Goal: Task Accomplishment & Management: Use online tool/utility

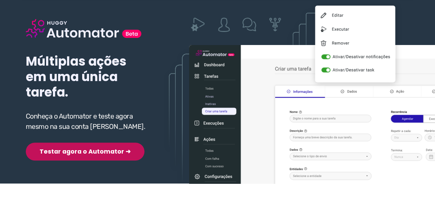
scroll to position [69, 0]
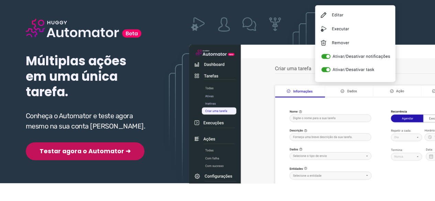
click at [87, 134] on div "Múltiplas ações em uma única tarefa. Conheça o Automator e teste agora mesmo na…" at bounding box center [87, 78] width 122 height 163
click at [87, 148] on button "Testar agora o Automator ➜" at bounding box center [85, 151] width 119 height 18
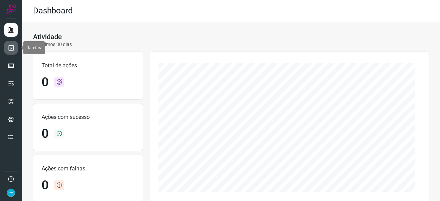
click at [11, 46] on icon at bounding box center [11, 47] width 7 height 7
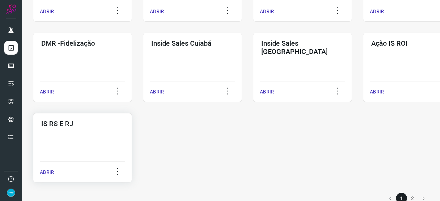
scroll to position [359, 0]
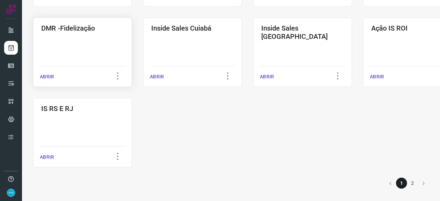
click at [52, 75] on p "ABRIR" at bounding box center [47, 76] width 14 height 7
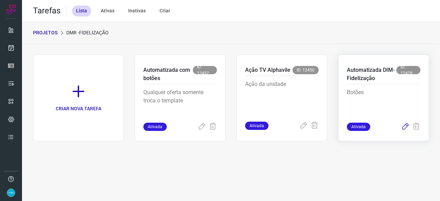
click at [407, 125] on icon at bounding box center [405, 127] width 8 height 8
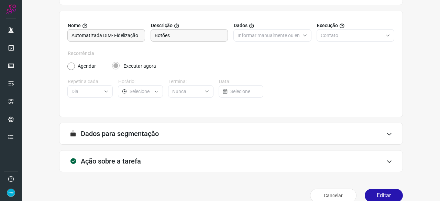
scroll to position [67, 0]
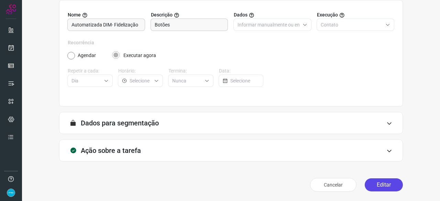
click at [381, 182] on button "Editar" at bounding box center [383, 184] width 38 height 13
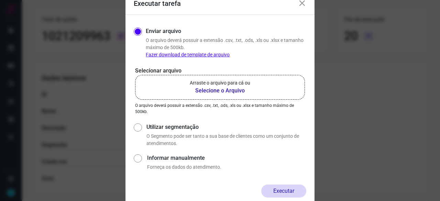
click at [216, 90] on b "Selecione o Arquivo" at bounding box center [220, 91] width 60 height 8
click at [0, 0] on input "Arraste o arquivo para cá ou Selecione o Arquivo" at bounding box center [0, 0] width 0 height 0
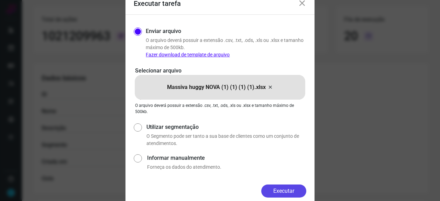
click at [285, 193] on button "Executar" at bounding box center [283, 190] width 45 height 13
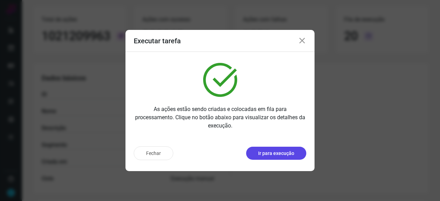
click at [275, 155] on p "Ir para execução" at bounding box center [276, 153] width 36 height 7
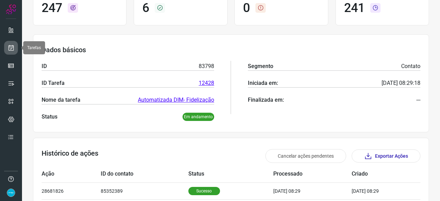
click at [11, 47] on icon at bounding box center [11, 47] width 7 height 7
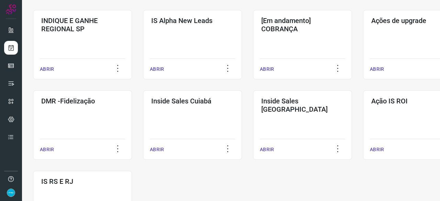
scroll to position [359, 0]
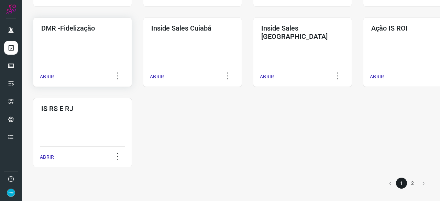
click at [49, 76] on p "ABRIR" at bounding box center [47, 76] width 14 height 7
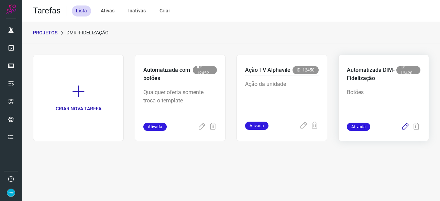
click at [406, 126] on icon at bounding box center [405, 127] width 8 height 8
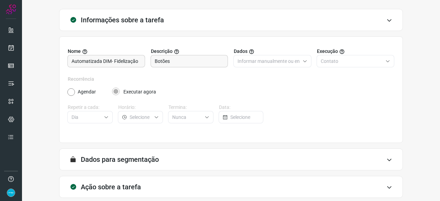
scroll to position [67, 0]
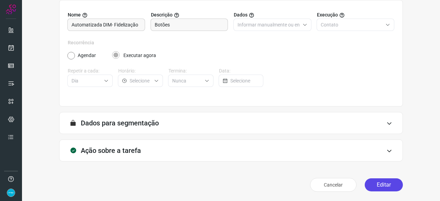
drag, startPoint x: 372, startPoint y: 185, endPoint x: 368, endPoint y: 185, distance: 3.5
click at [372, 185] on button "Editar" at bounding box center [383, 184] width 38 height 13
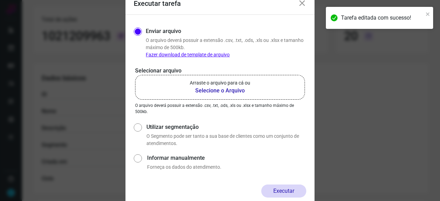
click at [218, 90] on b "Selecione o Arquivo" at bounding box center [220, 91] width 60 height 8
click at [0, 0] on input "Arraste o arquivo para cá ou Selecione o Arquivo" at bounding box center [0, 0] width 0 height 0
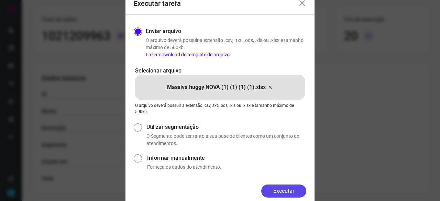
click at [294, 195] on button "Executar" at bounding box center [283, 190] width 45 height 13
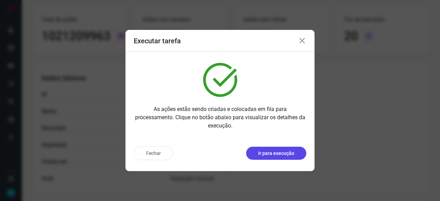
click at [286, 153] on p "Ir para execução" at bounding box center [276, 153] width 36 height 7
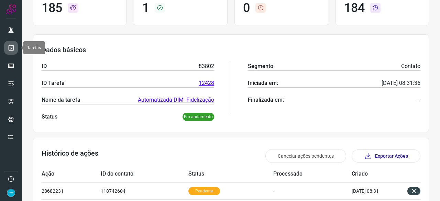
click at [11, 45] on icon at bounding box center [11, 47] width 7 height 7
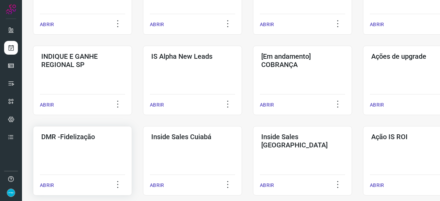
scroll to position [261, 0]
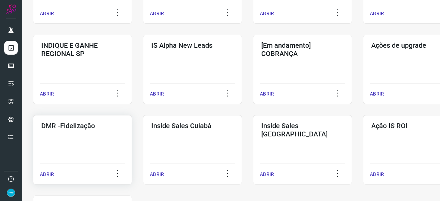
click at [48, 173] on p "ABRIR" at bounding box center [47, 174] width 14 height 7
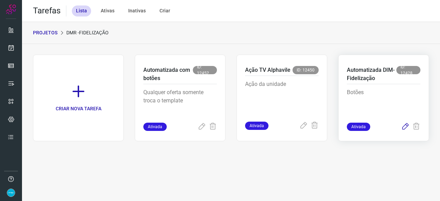
click at [403, 127] on icon at bounding box center [405, 127] width 8 height 8
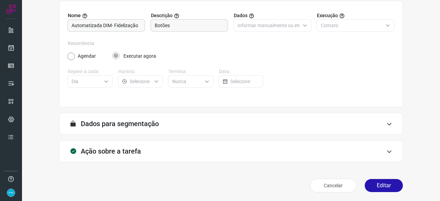
scroll to position [67, 0]
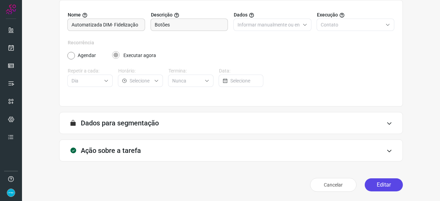
click at [370, 181] on button "Editar" at bounding box center [383, 184] width 38 height 13
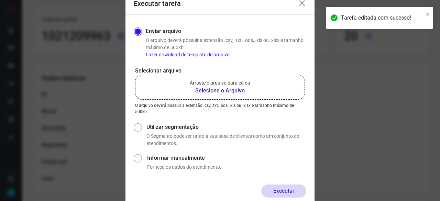
click at [211, 90] on b "Selecione o Arquivo" at bounding box center [220, 91] width 60 height 8
click at [0, 0] on input "Arraste o arquivo para cá ou Selecione o Arquivo" at bounding box center [0, 0] width 0 height 0
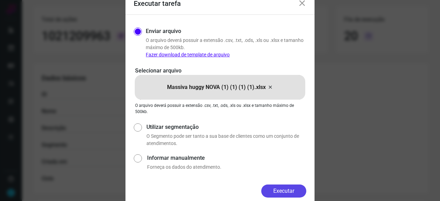
drag, startPoint x: 283, startPoint y: 188, endPoint x: 288, endPoint y: 190, distance: 5.3
click at [283, 189] on button "Executar" at bounding box center [283, 190] width 45 height 13
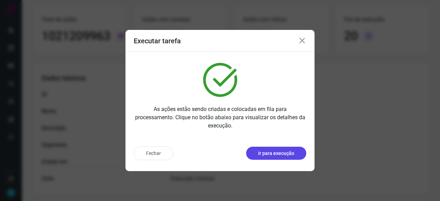
click at [296, 155] on button "Ir para execução" at bounding box center [276, 153] width 60 height 13
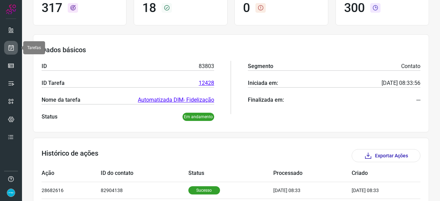
click at [10, 48] on icon at bounding box center [11, 47] width 7 height 7
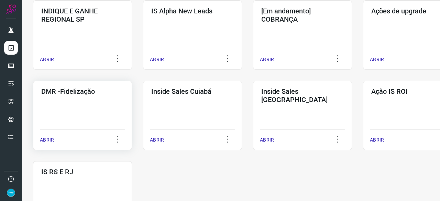
click at [48, 140] on p "ABRIR" at bounding box center [47, 139] width 14 height 7
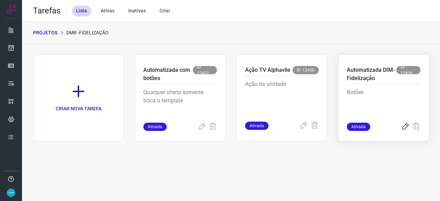
click at [405, 127] on icon at bounding box center [405, 127] width 8 height 8
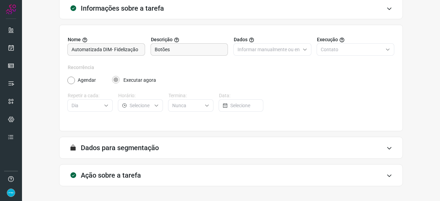
scroll to position [67, 0]
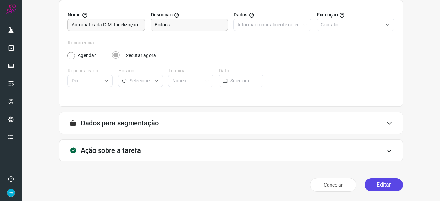
click at [376, 181] on button "Editar" at bounding box center [383, 184] width 38 height 13
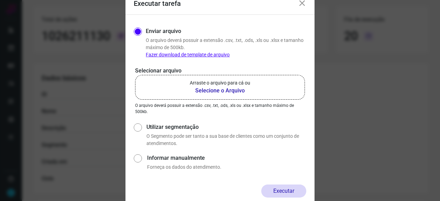
click at [223, 91] on b "Selecione o Arquivo" at bounding box center [220, 91] width 60 height 8
click at [0, 0] on input "Arraste o arquivo para cá ou Selecione o Arquivo" at bounding box center [0, 0] width 0 height 0
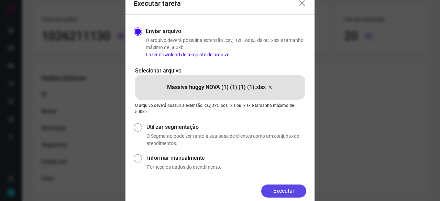
click at [284, 188] on button "Executar" at bounding box center [283, 190] width 45 height 13
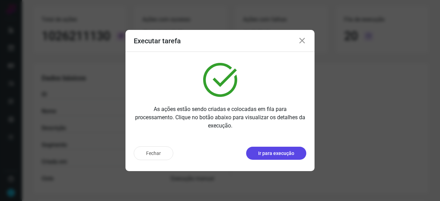
click at [274, 157] on button "Ir para execução" at bounding box center [276, 153] width 60 height 13
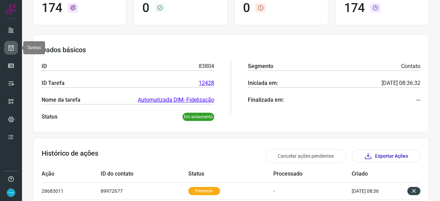
click at [12, 47] on icon at bounding box center [11, 47] width 7 height 7
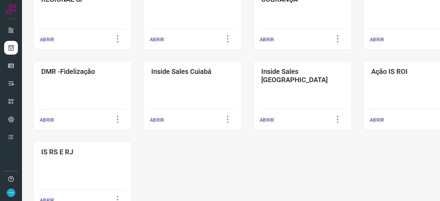
scroll to position [359, 0]
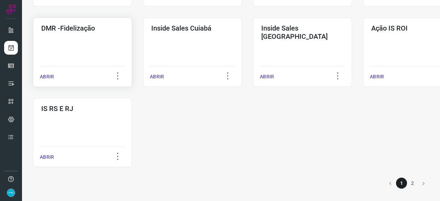
click at [45, 74] on p "ABRIR" at bounding box center [47, 76] width 14 height 7
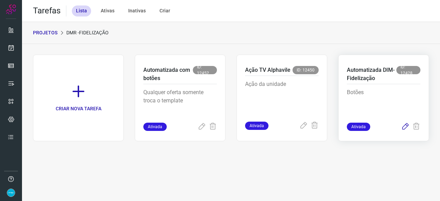
click at [405, 123] on icon at bounding box center [405, 127] width 8 height 8
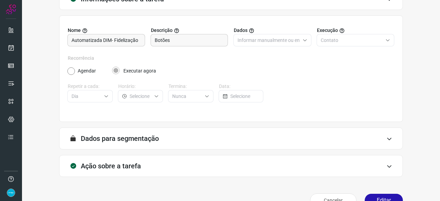
scroll to position [67, 0]
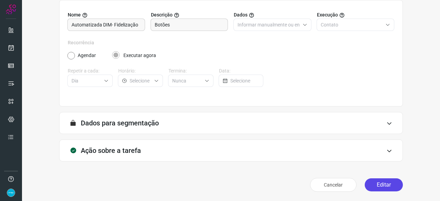
click at [372, 187] on button "Editar" at bounding box center [383, 184] width 38 height 13
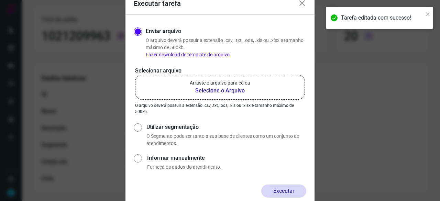
click at [225, 90] on b "Selecione o Arquivo" at bounding box center [220, 91] width 60 height 8
click at [0, 0] on input "Arraste o arquivo para cá ou Selecione o Arquivo" at bounding box center [0, 0] width 0 height 0
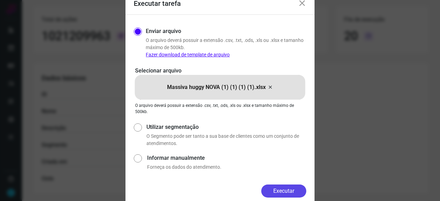
click at [297, 192] on button "Executar" at bounding box center [283, 190] width 45 height 13
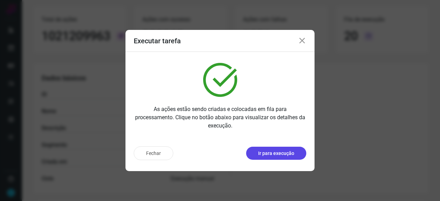
click at [264, 153] on p "Ir para execução" at bounding box center [276, 153] width 36 height 7
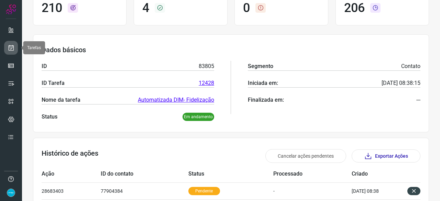
click at [11, 48] on icon at bounding box center [11, 47] width 7 height 7
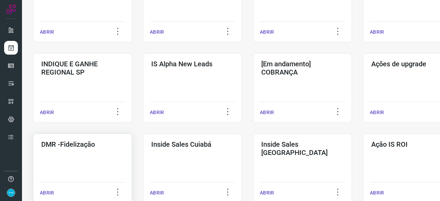
scroll to position [295, 0]
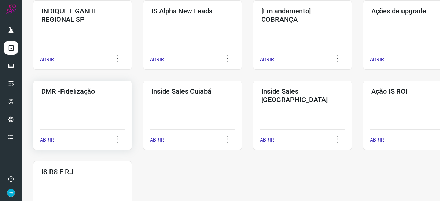
click at [46, 140] on p "ABRIR" at bounding box center [47, 139] width 14 height 7
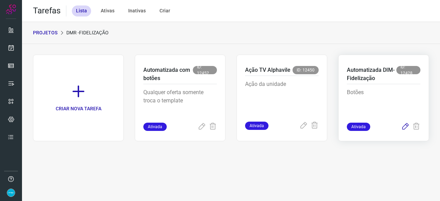
click at [405, 127] on icon at bounding box center [405, 127] width 8 height 8
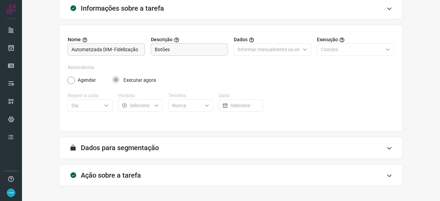
scroll to position [67, 0]
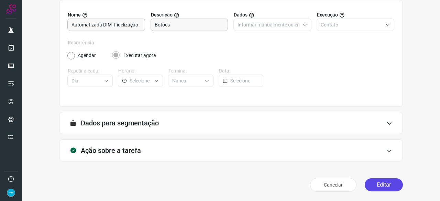
click at [376, 184] on button "Editar" at bounding box center [383, 184] width 38 height 13
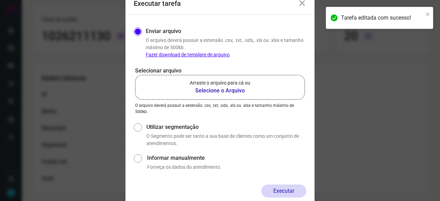
click at [208, 91] on b "Selecione o Arquivo" at bounding box center [220, 91] width 60 height 8
click at [0, 0] on input "Arraste o arquivo para cá ou Selecione o Arquivo" at bounding box center [0, 0] width 0 height 0
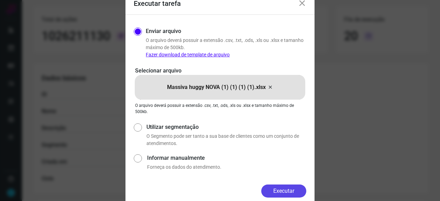
click at [297, 187] on button "Executar" at bounding box center [283, 190] width 45 height 13
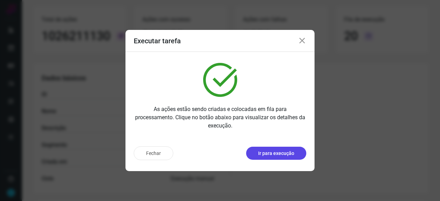
click at [282, 153] on p "Ir para execução" at bounding box center [276, 153] width 36 height 7
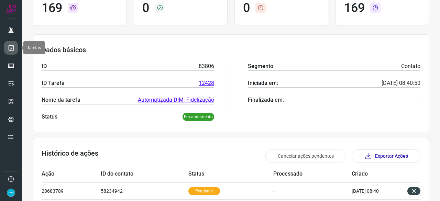
click at [11, 48] on icon at bounding box center [11, 47] width 7 height 7
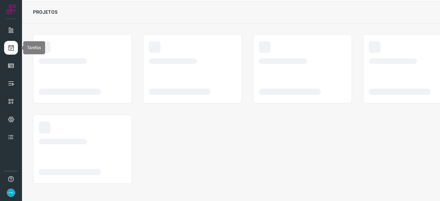
scroll to position [21, 0]
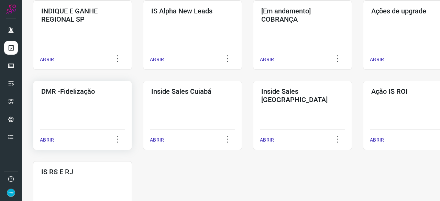
click at [47, 139] on p "ABRIR" at bounding box center [47, 139] width 14 height 7
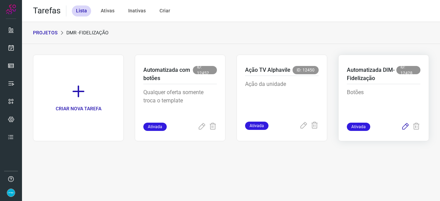
click at [405, 127] on icon at bounding box center [405, 127] width 8 height 8
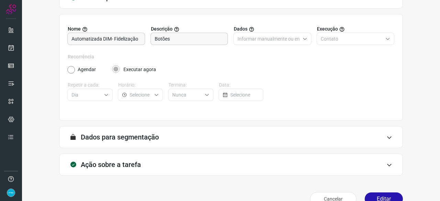
scroll to position [67, 0]
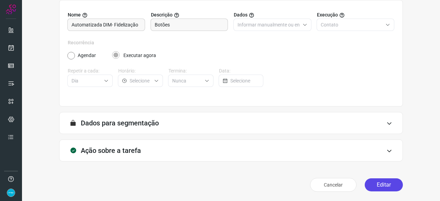
click at [376, 183] on button "Editar" at bounding box center [383, 184] width 38 height 13
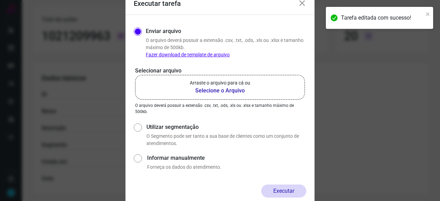
click at [218, 91] on b "Selecione o Arquivo" at bounding box center [220, 91] width 60 height 8
click at [0, 0] on input "Arraste o arquivo para cá ou Selecione o Arquivo" at bounding box center [0, 0] width 0 height 0
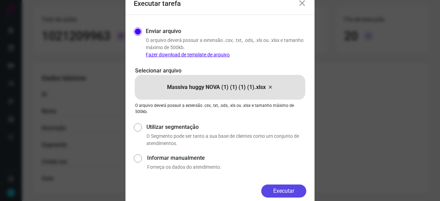
click at [289, 193] on button "Executar" at bounding box center [283, 190] width 45 height 13
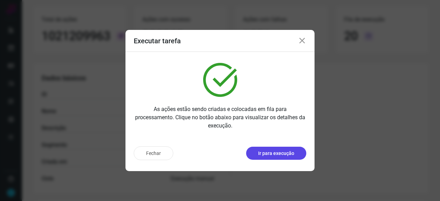
click at [290, 157] on button "Ir para execução" at bounding box center [276, 153] width 60 height 13
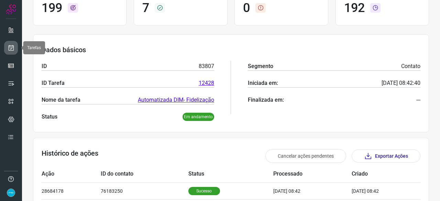
click at [12, 44] on link at bounding box center [11, 48] width 14 height 14
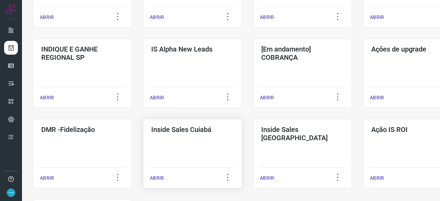
scroll to position [261, 0]
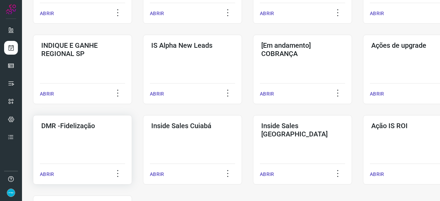
click at [49, 172] on p "ABRIR" at bounding box center [47, 174] width 14 height 7
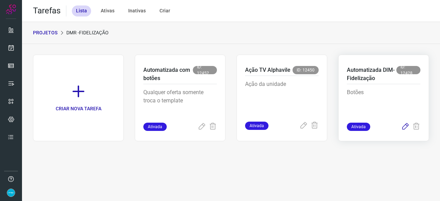
click at [404, 126] on icon at bounding box center [405, 127] width 8 height 8
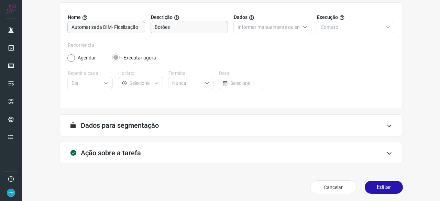
scroll to position [67, 0]
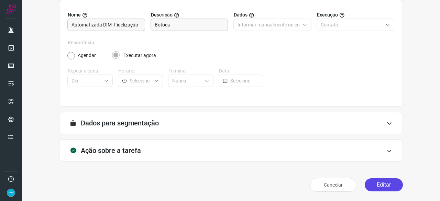
click at [384, 182] on button "Editar" at bounding box center [383, 184] width 38 height 13
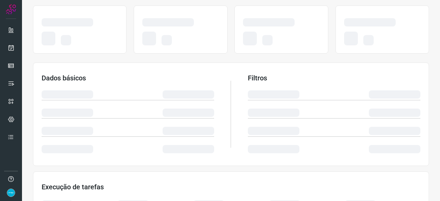
click at [293, 57] on div at bounding box center [231, 29] width 396 height 55
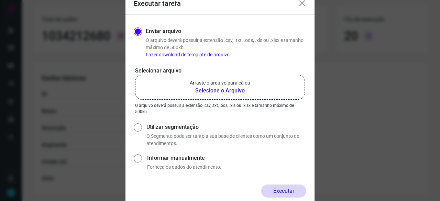
click at [209, 89] on b "Selecione o Arquivo" at bounding box center [220, 91] width 60 height 8
click at [0, 0] on input "Arraste o arquivo para cá ou Selecione o Arquivo" at bounding box center [0, 0] width 0 height 0
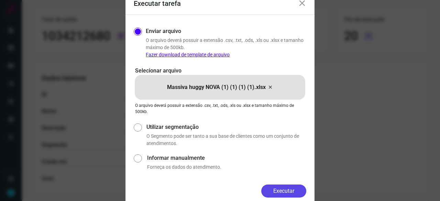
click at [293, 195] on button "Executar" at bounding box center [283, 190] width 45 height 13
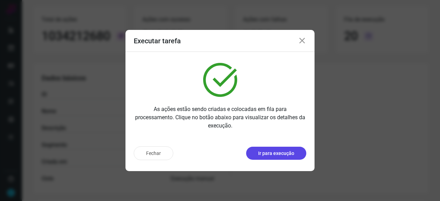
click at [267, 156] on p "Ir para execução" at bounding box center [276, 153] width 36 height 7
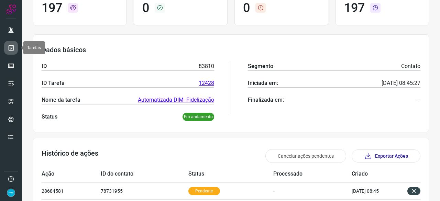
click at [10, 44] on icon at bounding box center [11, 47] width 7 height 7
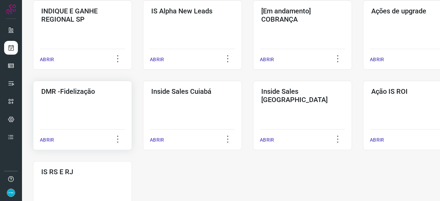
click at [47, 138] on p "ABRIR" at bounding box center [47, 139] width 14 height 7
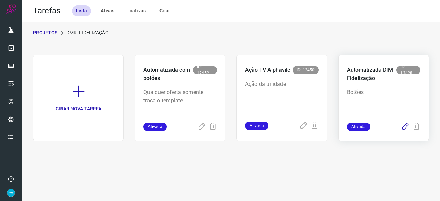
click at [405, 127] on icon at bounding box center [405, 127] width 8 height 8
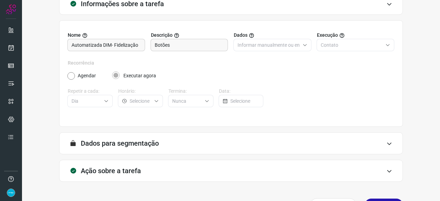
scroll to position [67, 0]
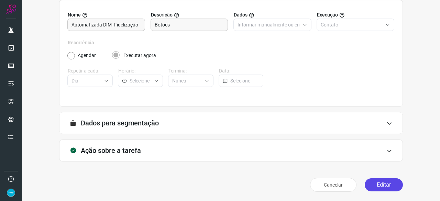
click at [378, 182] on button "Editar" at bounding box center [383, 184] width 38 height 13
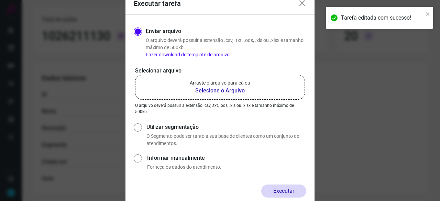
click at [200, 90] on b "Selecione o Arquivo" at bounding box center [220, 91] width 60 height 8
click at [0, 0] on input "Arraste o arquivo para cá ou Selecione o Arquivo" at bounding box center [0, 0] width 0 height 0
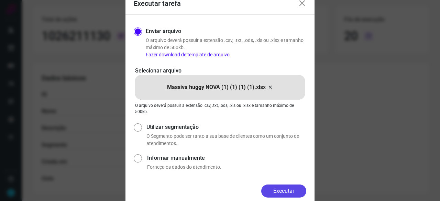
click at [285, 190] on button "Executar" at bounding box center [283, 190] width 45 height 13
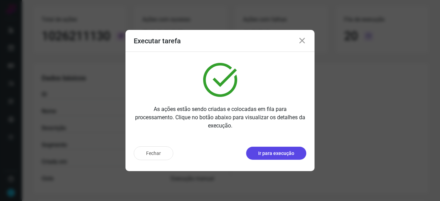
click at [292, 158] on button "Ir para execução" at bounding box center [276, 153] width 60 height 13
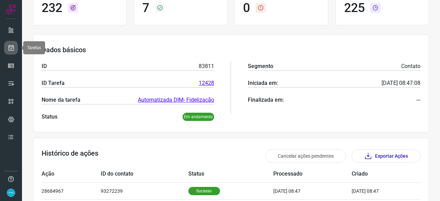
click at [13, 46] on icon at bounding box center [11, 47] width 7 height 7
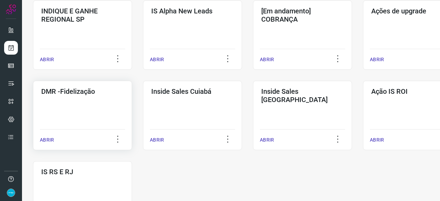
click at [47, 140] on p "ABRIR" at bounding box center [47, 139] width 14 height 7
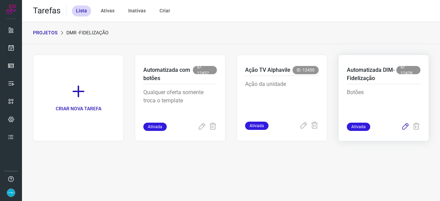
click at [407, 125] on icon at bounding box center [405, 127] width 8 height 8
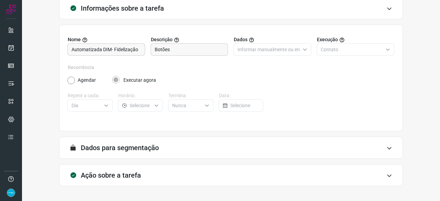
scroll to position [67, 0]
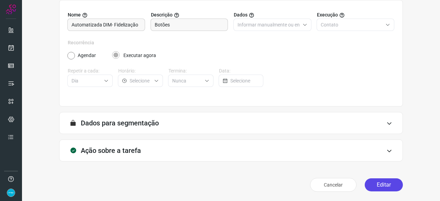
drag, startPoint x: 375, startPoint y: 184, endPoint x: 367, endPoint y: 177, distance: 10.7
click at [375, 184] on button "Editar" at bounding box center [383, 184] width 38 height 13
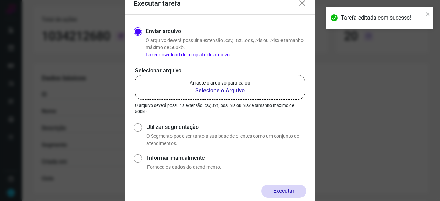
click at [206, 90] on b "Selecione o Arquivo" at bounding box center [220, 91] width 60 height 8
click at [0, 0] on input "Arraste o arquivo para cá ou Selecione o Arquivo" at bounding box center [0, 0] width 0 height 0
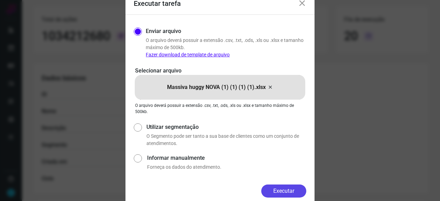
click at [295, 190] on button "Executar" at bounding box center [283, 190] width 45 height 13
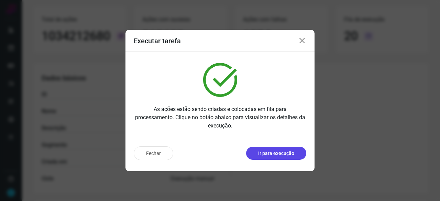
click at [272, 153] on p "Ir para execução" at bounding box center [276, 153] width 36 height 7
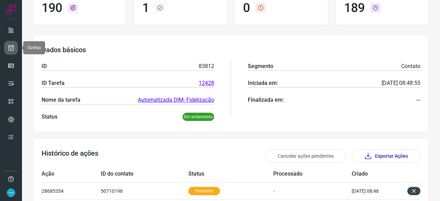
click at [12, 47] on icon at bounding box center [11, 47] width 7 height 7
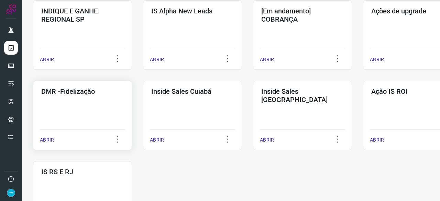
click at [50, 138] on p "ABRIR" at bounding box center [47, 139] width 14 height 7
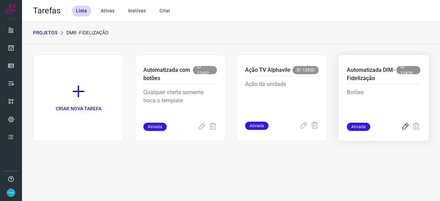
click at [406, 126] on icon at bounding box center [405, 127] width 8 height 8
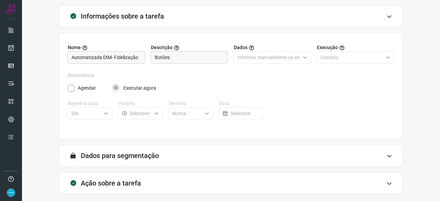
scroll to position [67, 0]
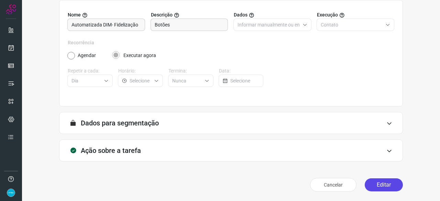
click at [383, 185] on button "Editar" at bounding box center [383, 184] width 38 height 13
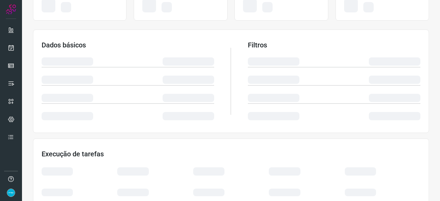
scroll to position [103, 0]
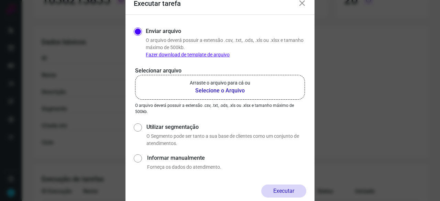
click at [205, 92] on b "Selecione o Arquivo" at bounding box center [220, 91] width 60 height 8
click at [0, 0] on input "Arraste o arquivo para cá ou Selecione o Arquivo" at bounding box center [0, 0] width 0 height 0
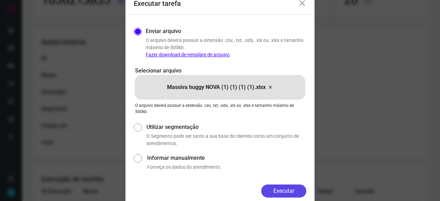
click at [278, 191] on button "Executar" at bounding box center [283, 190] width 45 height 13
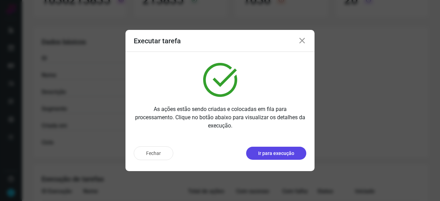
click at [295, 155] on button "Ir para execução" at bounding box center [276, 153] width 60 height 13
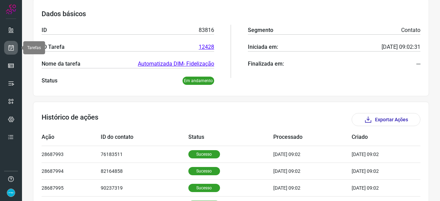
click at [10, 47] on icon at bounding box center [11, 47] width 7 height 7
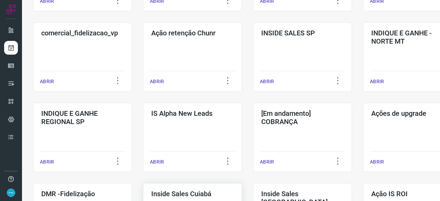
scroll to position [261, 0]
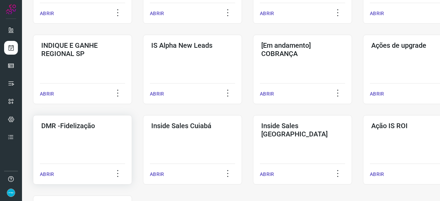
click at [45, 173] on p "ABRIR" at bounding box center [47, 174] width 14 height 7
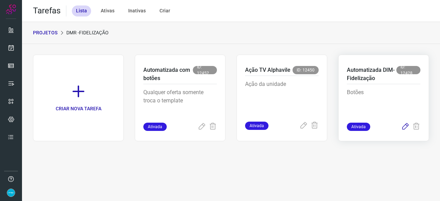
click at [404, 126] on icon at bounding box center [405, 127] width 8 height 8
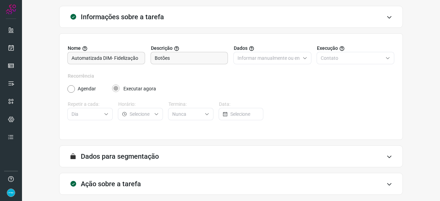
scroll to position [67, 0]
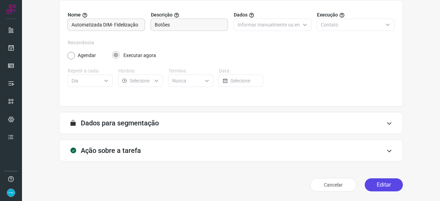
drag, startPoint x: 388, startPoint y: 185, endPoint x: 372, endPoint y: 183, distance: 16.6
click at [388, 184] on button "Editar" at bounding box center [383, 184] width 38 height 13
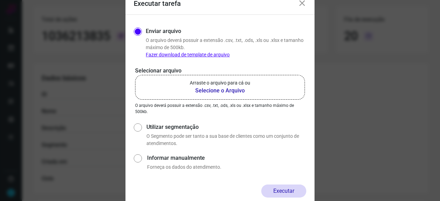
click at [199, 90] on b "Selecione o Arquivo" at bounding box center [220, 91] width 60 height 8
click at [0, 0] on input "Arraste o arquivo para cá ou Selecione o Arquivo" at bounding box center [0, 0] width 0 height 0
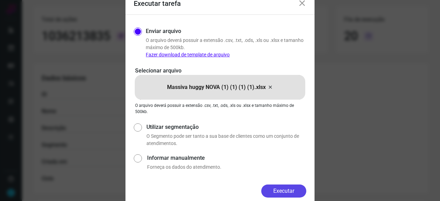
click at [283, 188] on button "Executar" at bounding box center [283, 190] width 45 height 13
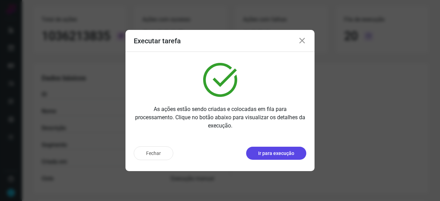
click at [284, 154] on p "Ir para execução" at bounding box center [276, 153] width 36 height 7
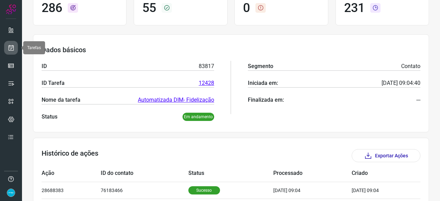
click at [10, 48] on icon at bounding box center [11, 47] width 7 height 7
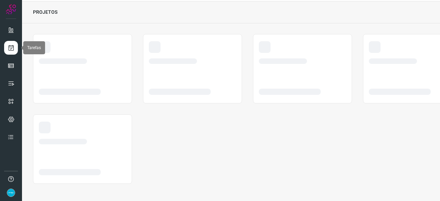
scroll to position [21, 0]
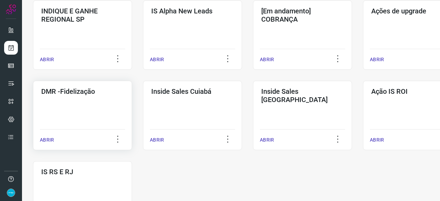
click at [47, 139] on p "ABRIR" at bounding box center [47, 139] width 14 height 7
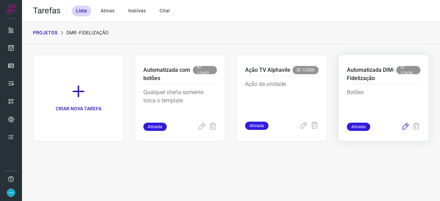
click at [404, 126] on icon at bounding box center [405, 127] width 8 height 8
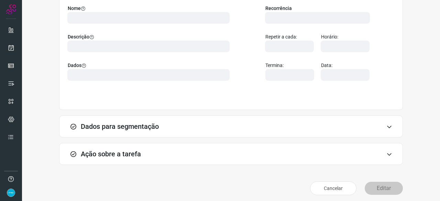
scroll to position [77, 0]
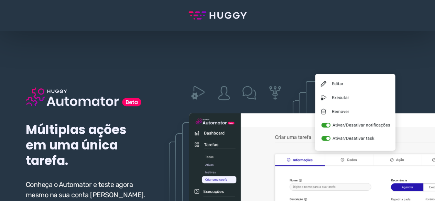
scroll to position [69, 0]
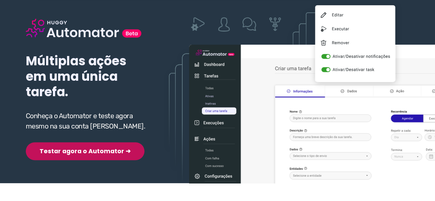
click at [78, 150] on button "Testar agora o Automator ➜" at bounding box center [85, 151] width 119 height 18
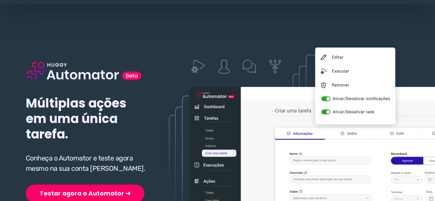
scroll to position [69, 0]
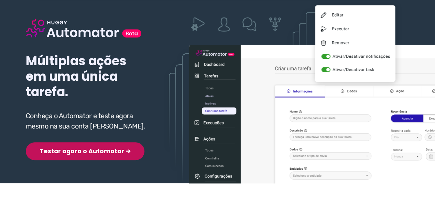
click at [76, 151] on button "Testar agora o Automator ➜" at bounding box center [85, 151] width 119 height 18
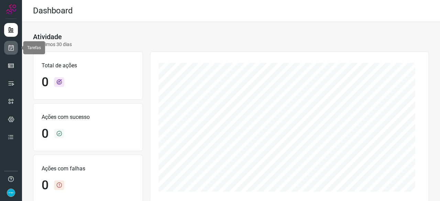
click at [13, 49] on icon at bounding box center [11, 47] width 7 height 7
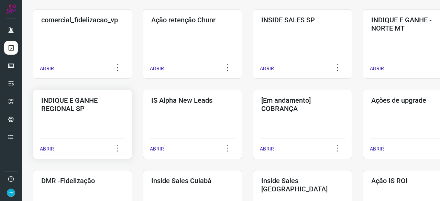
scroll to position [275, 0]
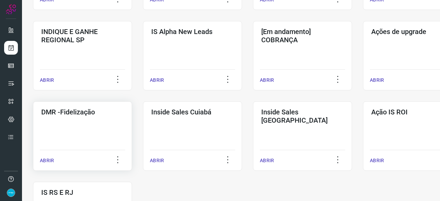
click at [48, 158] on p "ABRIR" at bounding box center [47, 160] width 14 height 7
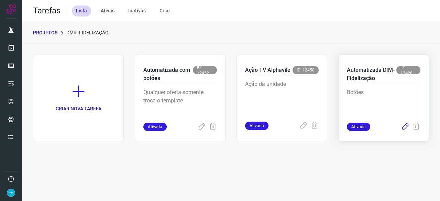
click at [404, 127] on icon at bounding box center [405, 127] width 8 height 8
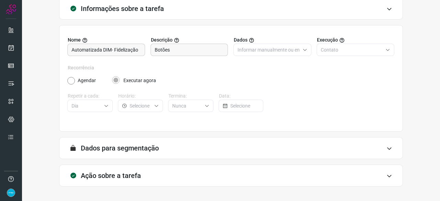
scroll to position [67, 0]
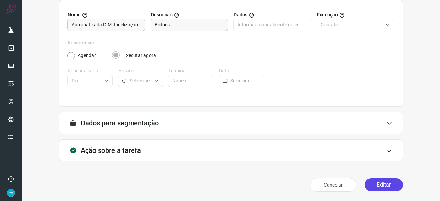
click at [383, 185] on button "Editar" at bounding box center [383, 184] width 38 height 13
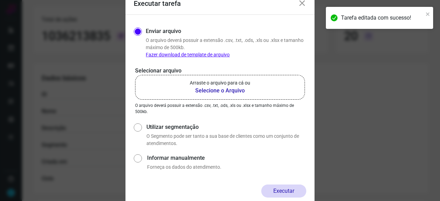
click at [210, 90] on b "Selecione o Arquivo" at bounding box center [220, 91] width 60 height 8
click at [0, 0] on input "Arraste o arquivo para cá ou Selecione o Arquivo" at bounding box center [0, 0] width 0 height 0
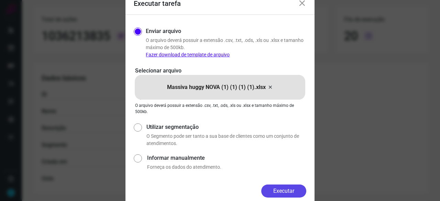
click at [292, 189] on button "Executar" at bounding box center [283, 190] width 45 height 13
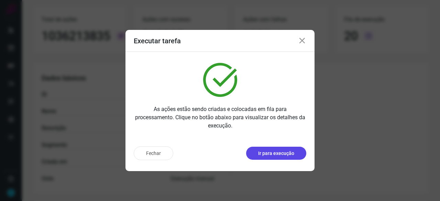
click at [280, 155] on p "Ir para execução" at bounding box center [276, 153] width 36 height 7
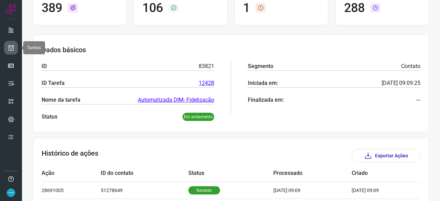
click at [12, 45] on icon at bounding box center [11, 47] width 7 height 7
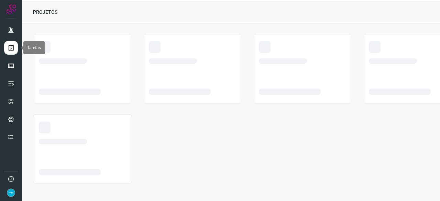
scroll to position [21, 0]
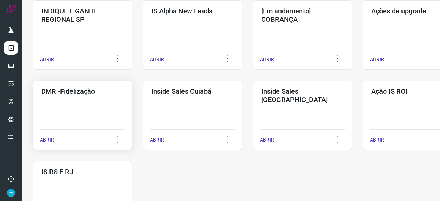
click at [48, 141] on p "ABRIR" at bounding box center [47, 139] width 14 height 7
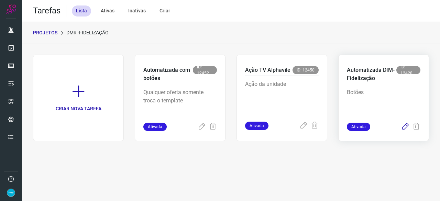
click at [406, 126] on icon at bounding box center [405, 127] width 8 height 8
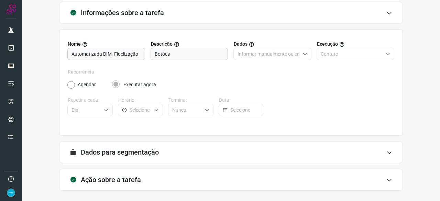
scroll to position [67, 0]
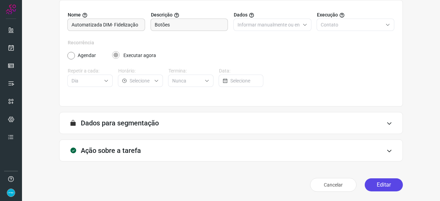
click at [381, 187] on button "Editar" at bounding box center [383, 184] width 38 height 13
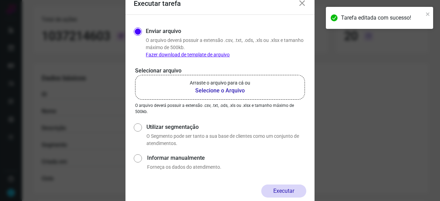
click at [206, 91] on b "Selecione o Arquivo" at bounding box center [220, 91] width 60 height 8
click at [0, 0] on input "Arraste o arquivo para cá ou Selecione o Arquivo" at bounding box center [0, 0] width 0 height 0
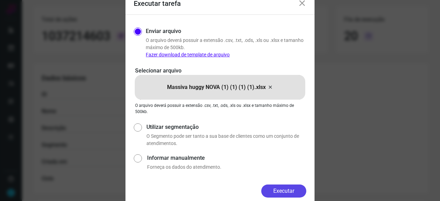
click at [291, 190] on button "Executar" at bounding box center [283, 190] width 45 height 13
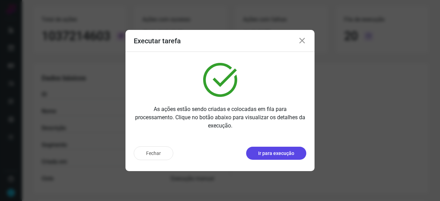
click at [279, 158] on button "Ir para execução" at bounding box center [276, 153] width 60 height 13
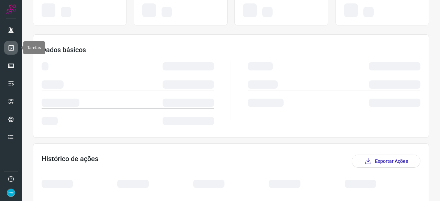
click at [10, 49] on icon at bounding box center [11, 47] width 7 height 7
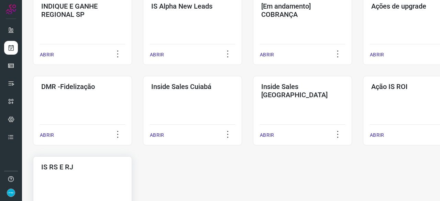
scroll to position [359, 0]
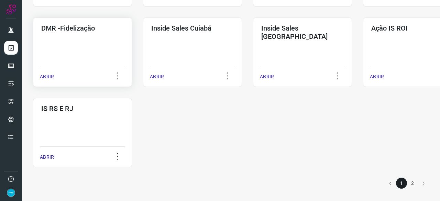
click at [47, 76] on p "ABRIR" at bounding box center [47, 76] width 14 height 7
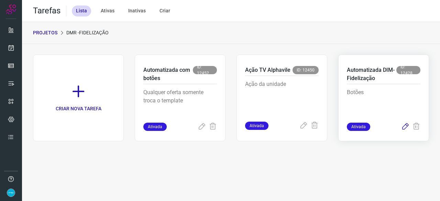
click at [407, 125] on icon at bounding box center [405, 127] width 8 height 8
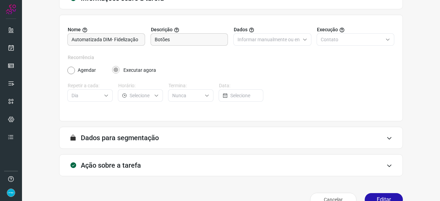
scroll to position [67, 0]
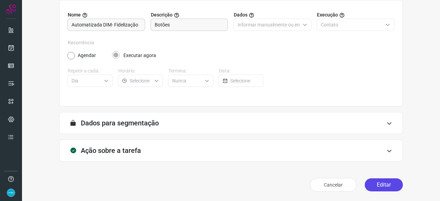
click at [386, 180] on button "Editar" at bounding box center [383, 184] width 38 height 13
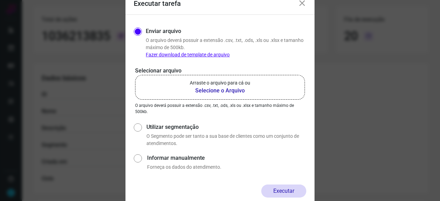
click at [234, 92] on b "Selecione o Arquivo" at bounding box center [220, 91] width 60 height 8
click at [0, 0] on input "Arraste o arquivo para cá ou Selecione o Arquivo" at bounding box center [0, 0] width 0 height 0
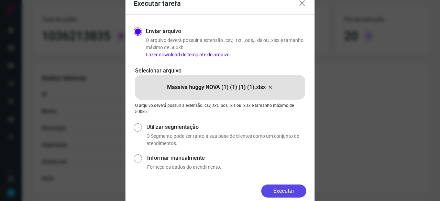
click at [281, 188] on button "Executar" at bounding box center [283, 190] width 45 height 13
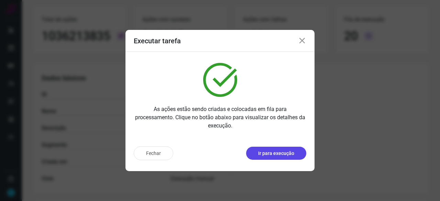
click at [271, 153] on p "Ir para execução" at bounding box center [276, 153] width 36 height 7
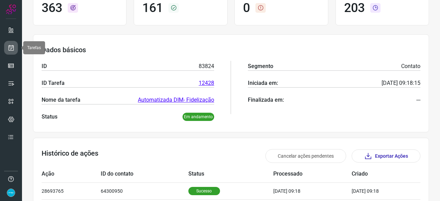
click at [13, 48] on icon at bounding box center [11, 47] width 7 height 7
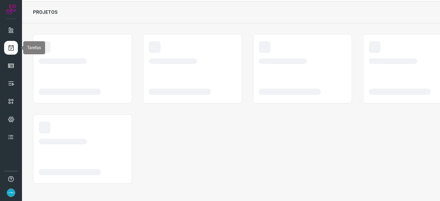
scroll to position [21, 0]
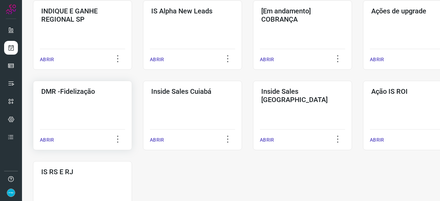
click at [49, 139] on p "ABRIR" at bounding box center [47, 139] width 14 height 7
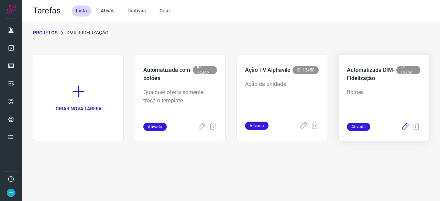
click at [405, 125] on icon at bounding box center [405, 127] width 8 height 8
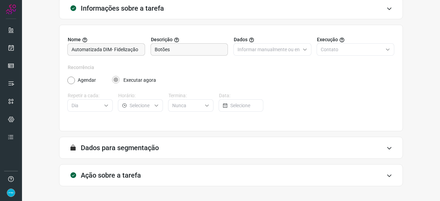
scroll to position [67, 0]
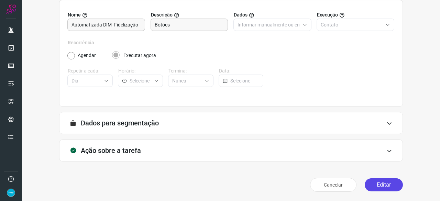
click at [371, 182] on button "Editar" at bounding box center [383, 184] width 38 height 13
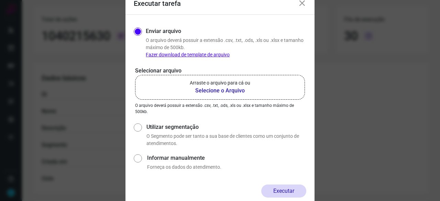
click at [207, 90] on b "Selecione o Arquivo" at bounding box center [220, 91] width 60 height 8
click at [0, 0] on input "Arraste o arquivo para cá ou Selecione o Arquivo" at bounding box center [0, 0] width 0 height 0
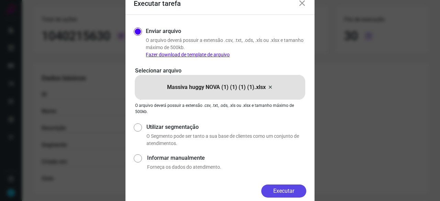
click at [284, 186] on button "Executar" at bounding box center [283, 190] width 45 height 13
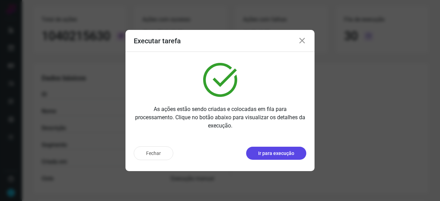
click at [285, 152] on p "Ir para execução" at bounding box center [276, 153] width 36 height 7
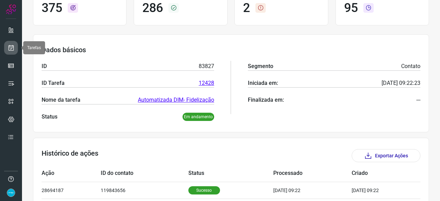
click at [12, 44] on icon at bounding box center [11, 47] width 7 height 7
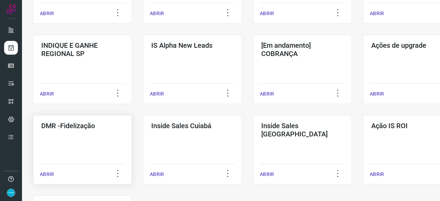
click at [45, 175] on p "ABRIR" at bounding box center [47, 174] width 14 height 7
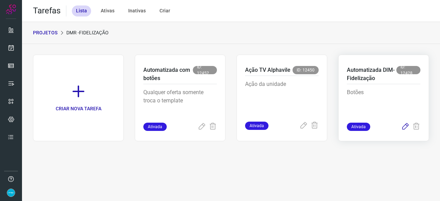
click at [405, 126] on icon at bounding box center [405, 127] width 8 height 8
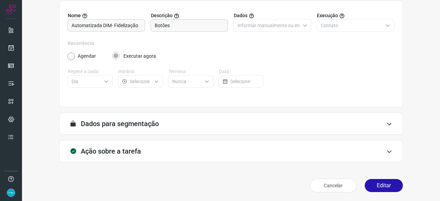
scroll to position [67, 0]
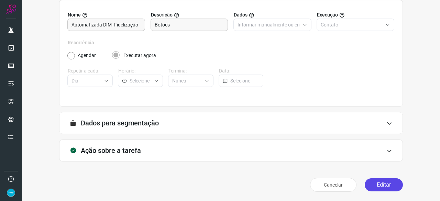
click at [381, 185] on button "Editar" at bounding box center [383, 184] width 38 height 13
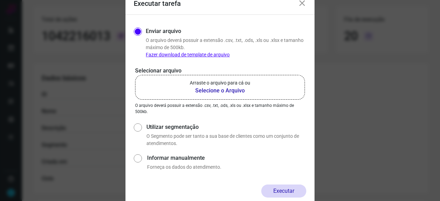
click at [207, 91] on b "Selecione o Arquivo" at bounding box center [220, 91] width 60 height 8
click at [0, 0] on input "Arraste o arquivo para cá ou Selecione o Arquivo" at bounding box center [0, 0] width 0 height 0
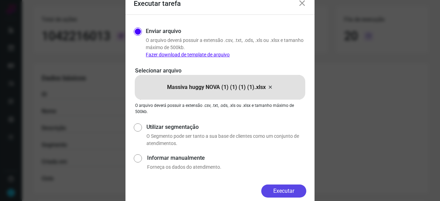
click at [286, 187] on button "Executar" at bounding box center [283, 190] width 45 height 13
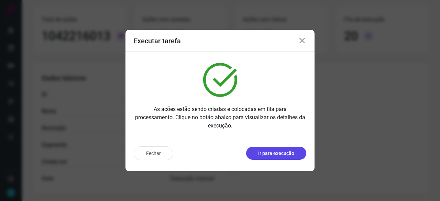
click at [276, 156] on p "Ir para execução" at bounding box center [276, 153] width 36 height 7
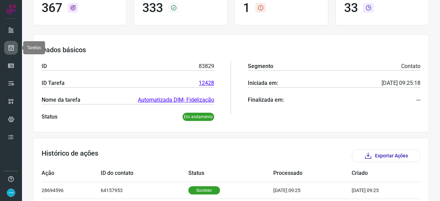
click at [11, 46] on icon at bounding box center [11, 47] width 7 height 7
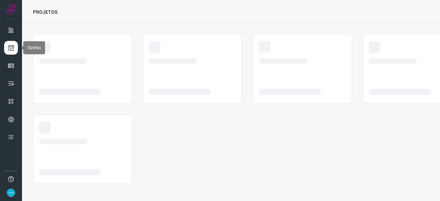
scroll to position [21, 0]
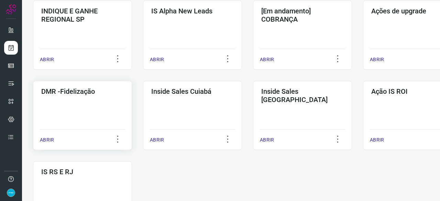
click at [44, 140] on p "ABRIR" at bounding box center [47, 139] width 14 height 7
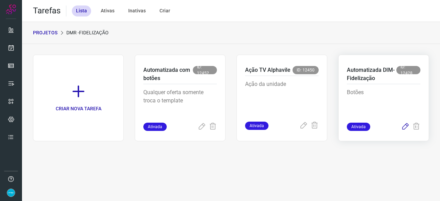
click at [405, 127] on icon at bounding box center [405, 127] width 8 height 8
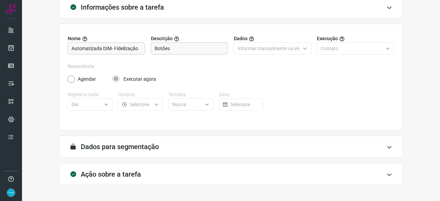
scroll to position [67, 0]
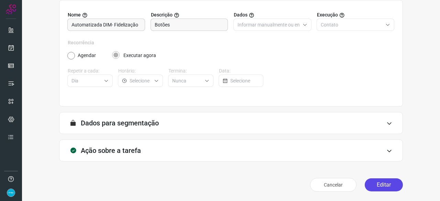
click at [380, 184] on button "Editar" at bounding box center [383, 184] width 38 height 13
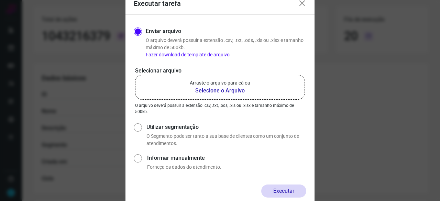
click at [216, 90] on b "Selecione o Arquivo" at bounding box center [220, 91] width 60 height 8
click at [0, 0] on input "Arraste o arquivo para cá ou Selecione o Arquivo" at bounding box center [0, 0] width 0 height 0
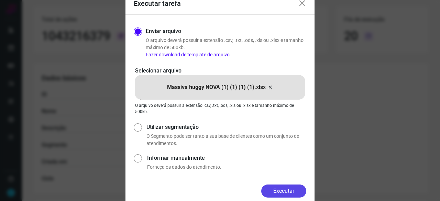
click at [284, 187] on button "Executar" at bounding box center [283, 190] width 45 height 13
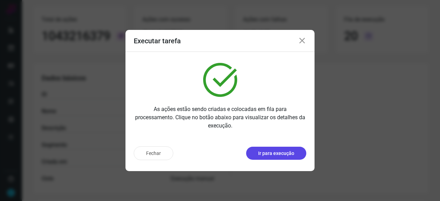
click at [282, 155] on p "Ir para execução" at bounding box center [276, 153] width 36 height 7
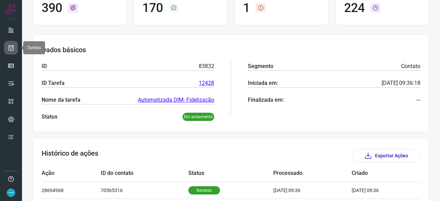
click at [9, 48] on icon at bounding box center [11, 47] width 7 height 7
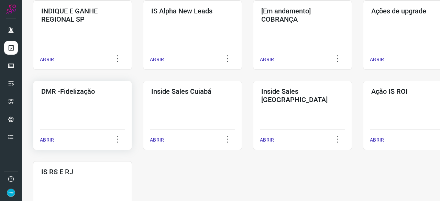
click at [50, 137] on p "ABRIR" at bounding box center [47, 139] width 14 height 7
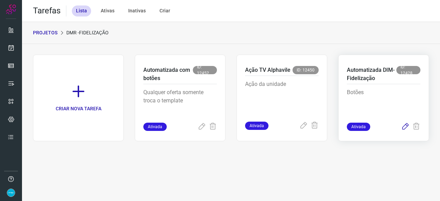
click at [403, 126] on icon at bounding box center [405, 127] width 8 height 8
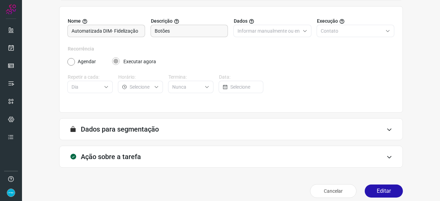
scroll to position [67, 0]
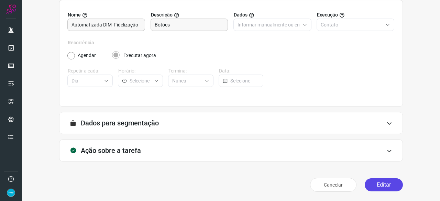
click at [376, 183] on button "Editar" at bounding box center [383, 184] width 38 height 13
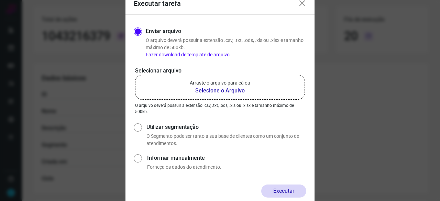
click at [211, 91] on b "Selecione o Arquivo" at bounding box center [220, 91] width 60 height 8
click at [0, 0] on input "Arraste o arquivo para cá ou Selecione o Arquivo" at bounding box center [0, 0] width 0 height 0
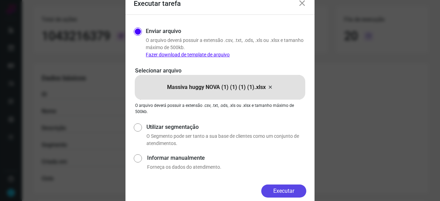
click at [284, 185] on button "Executar" at bounding box center [283, 190] width 45 height 13
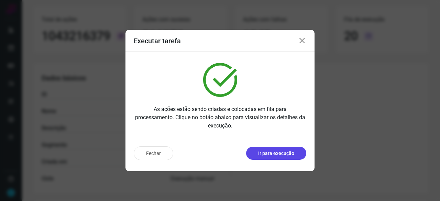
click at [258, 150] on p "Ir para execução" at bounding box center [276, 153] width 36 height 7
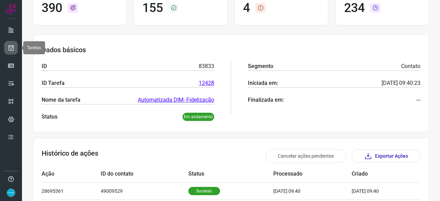
click at [13, 45] on icon at bounding box center [11, 47] width 7 height 7
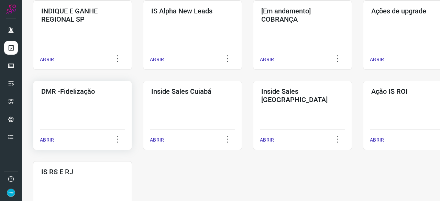
click at [47, 141] on p "ABRIR" at bounding box center [47, 139] width 14 height 7
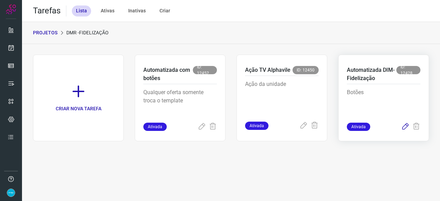
click at [408, 124] on icon at bounding box center [405, 127] width 8 height 8
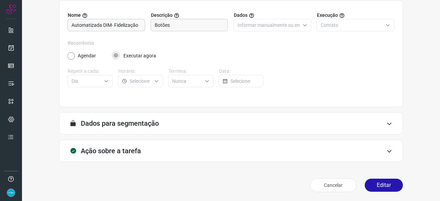
scroll to position [67, 0]
click at [389, 187] on button "Editar" at bounding box center [383, 184] width 38 height 13
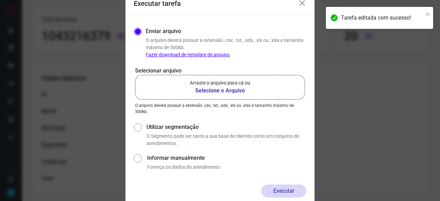
click at [210, 91] on b "Selecione o Arquivo" at bounding box center [220, 91] width 60 height 8
click at [0, 0] on input "Arraste o arquivo para cá ou Selecione o Arquivo" at bounding box center [0, 0] width 0 height 0
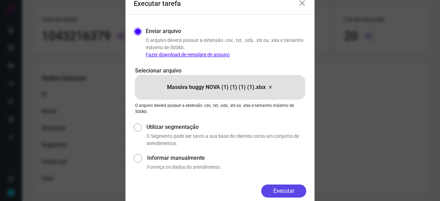
click at [285, 189] on button "Executar" at bounding box center [283, 190] width 45 height 13
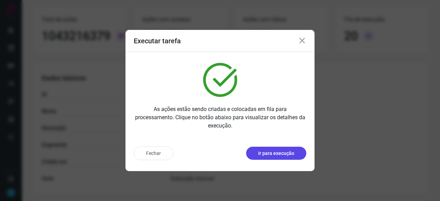
click at [279, 154] on p "Ir para execução" at bounding box center [276, 153] width 36 height 7
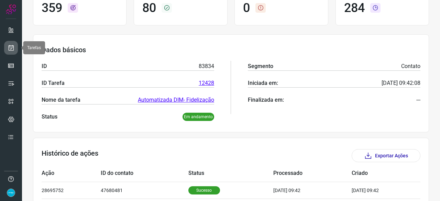
click at [11, 46] on icon at bounding box center [11, 47] width 7 height 7
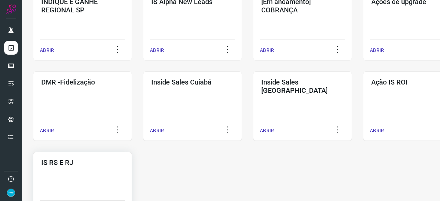
scroll to position [330, 0]
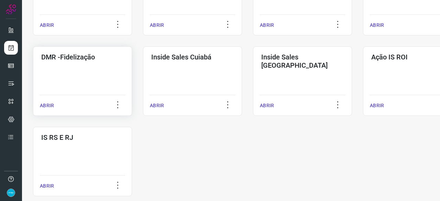
click at [48, 105] on p "ABRIR" at bounding box center [47, 105] width 14 height 7
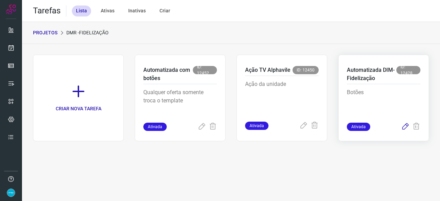
click at [404, 126] on icon at bounding box center [405, 127] width 8 height 8
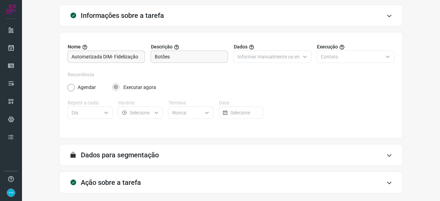
scroll to position [67, 0]
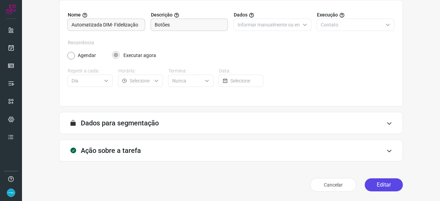
click at [376, 183] on button "Editar" at bounding box center [383, 184] width 38 height 13
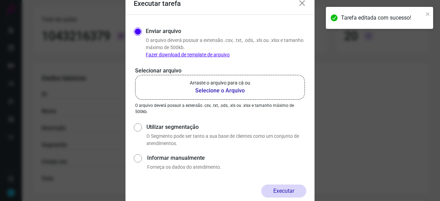
click at [210, 91] on b "Selecione o Arquivo" at bounding box center [220, 91] width 60 height 8
click at [0, 0] on input "Arraste o arquivo para cá ou Selecione o Arquivo" at bounding box center [0, 0] width 0 height 0
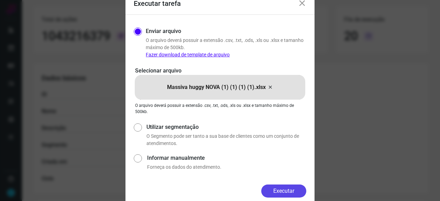
click at [293, 192] on button "Executar" at bounding box center [283, 190] width 45 height 13
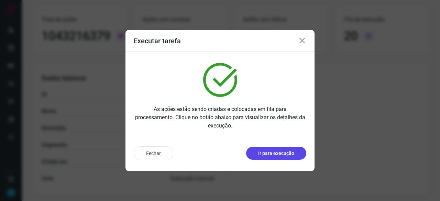
click at [277, 154] on p "Ir para execução" at bounding box center [276, 153] width 36 height 7
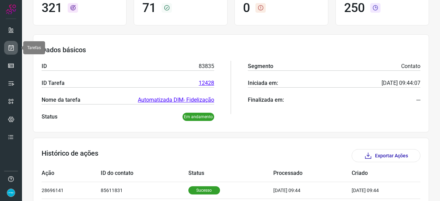
click at [13, 48] on icon at bounding box center [11, 47] width 7 height 7
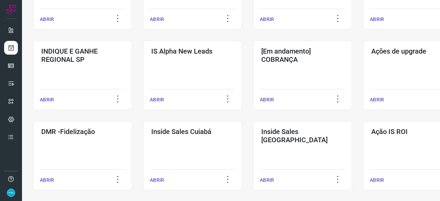
scroll to position [295, 0]
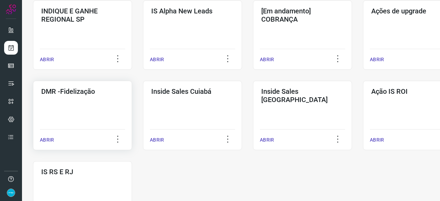
click at [48, 140] on p "ABRIR" at bounding box center [47, 139] width 14 height 7
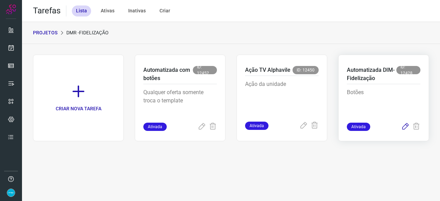
click at [405, 126] on icon at bounding box center [405, 127] width 8 height 8
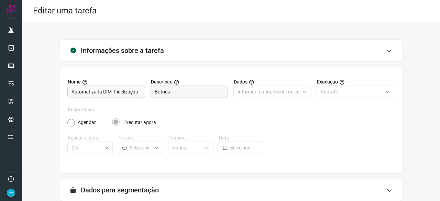
scroll to position [67, 0]
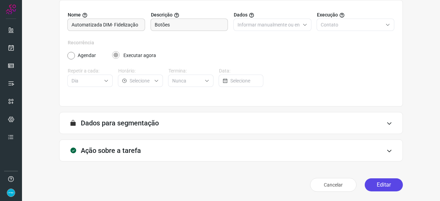
click at [385, 183] on button "Editar" at bounding box center [383, 184] width 38 height 13
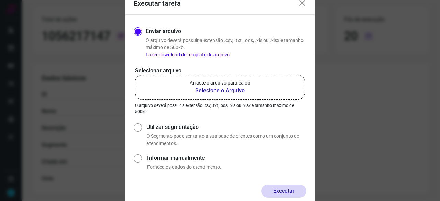
click at [208, 90] on b "Selecione o Arquivo" at bounding box center [220, 91] width 60 height 8
click at [0, 0] on input "Arraste o arquivo para cá ou Selecione o Arquivo" at bounding box center [0, 0] width 0 height 0
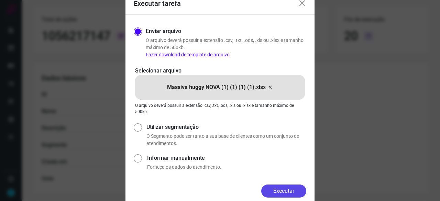
click at [275, 192] on button "Executar" at bounding box center [283, 190] width 45 height 13
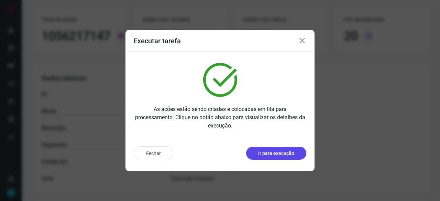
click at [287, 154] on p "Ir para execução" at bounding box center [276, 153] width 36 height 7
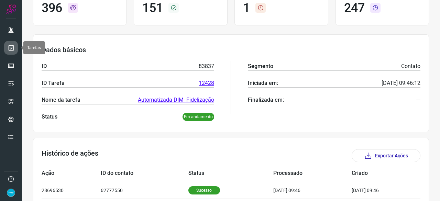
click at [11, 47] on icon at bounding box center [11, 47] width 7 height 7
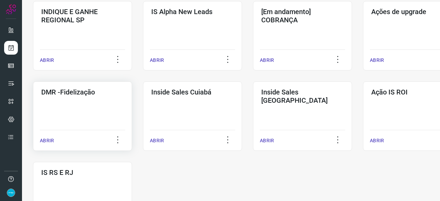
scroll to position [295, 0]
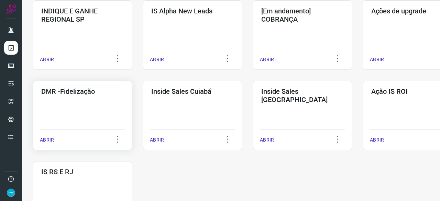
click at [44, 142] on p "ABRIR" at bounding box center [47, 139] width 14 height 7
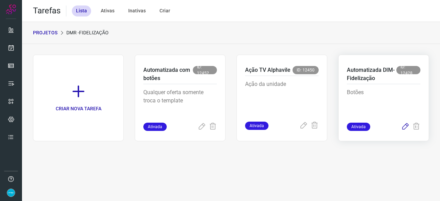
click at [405, 128] on icon at bounding box center [405, 127] width 8 height 8
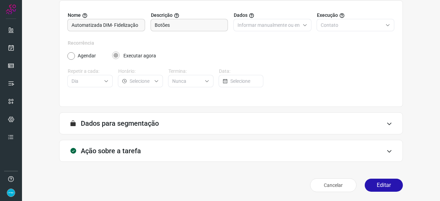
scroll to position [67, 0]
click at [373, 182] on button "Editar" at bounding box center [383, 184] width 38 height 13
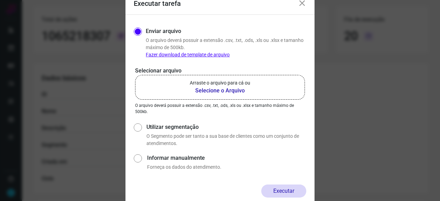
click at [218, 92] on b "Selecione o Arquivo" at bounding box center [220, 91] width 60 height 8
click at [0, 0] on input "Arraste o arquivo para cá ou Selecione o Arquivo" at bounding box center [0, 0] width 0 height 0
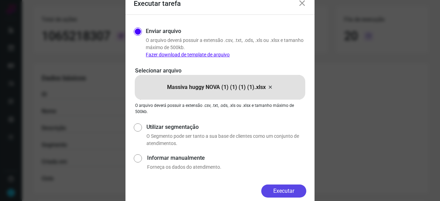
click at [294, 192] on button "Executar" at bounding box center [283, 190] width 45 height 13
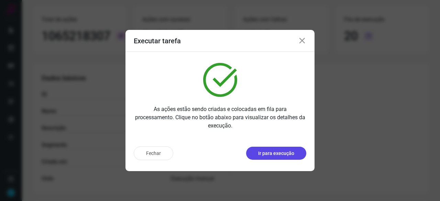
click at [271, 156] on p "Ir para execução" at bounding box center [276, 153] width 36 height 7
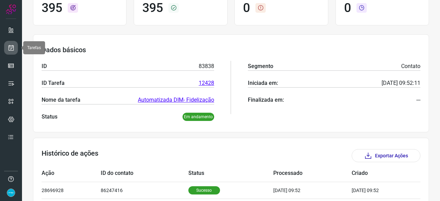
click at [11, 49] on icon at bounding box center [11, 47] width 7 height 7
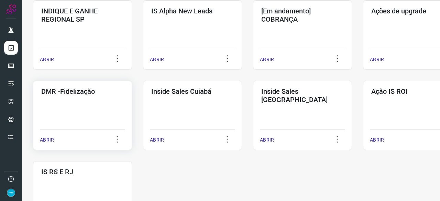
click at [49, 140] on p "ABRIR" at bounding box center [47, 139] width 14 height 7
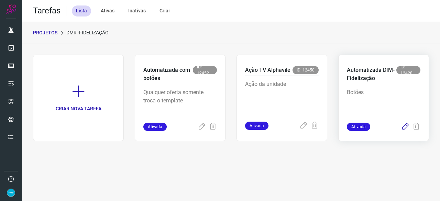
click at [405, 126] on icon at bounding box center [405, 127] width 8 height 8
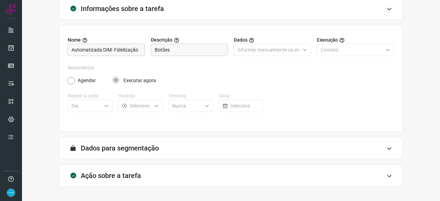
scroll to position [67, 0]
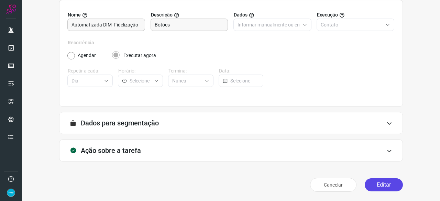
click at [393, 181] on button "Editar" at bounding box center [383, 184] width 38 height 13
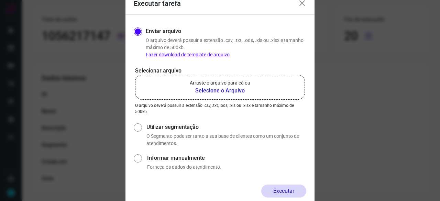
click at [206, 90] on b "Selecione o Arquivo" at bounding box center [220, 91] width 60 height 8
click at [0, 0] on input "Arraste o arquivo para cá ou Selecione o Arquivo" at bounding box center [0, 0] width 0 height 0
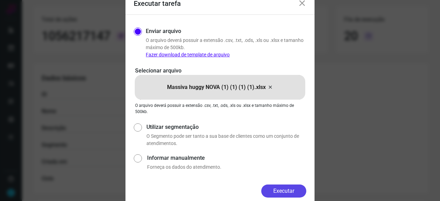
click at [290, 188] on button "Executar" at bounding box center [283, 190] width 45 height 13
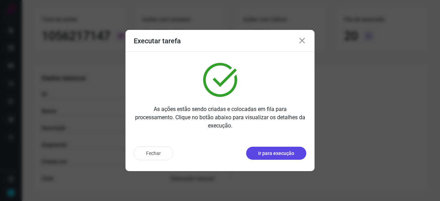
click at [293, 155] on p "Ir para execução" at bounding box center [276, 153] width 36 height 7
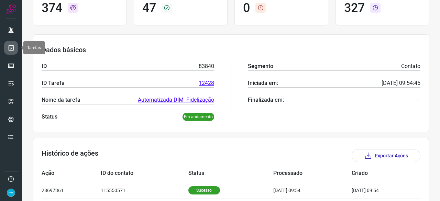
click at [9, 46] on icon at bounding box center [11, 47] width 7 height 7
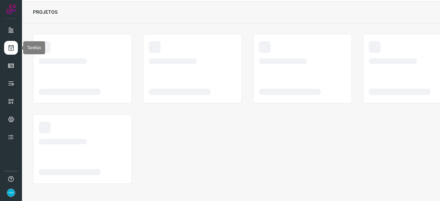
scroll to position [21, 0]
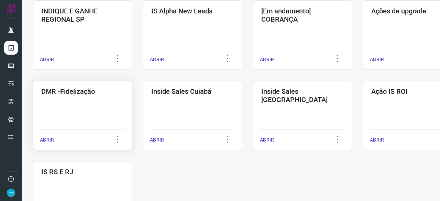
click at [49, 138] on p "ABRIR" at bounding box center [47, 139] width 14 height 7
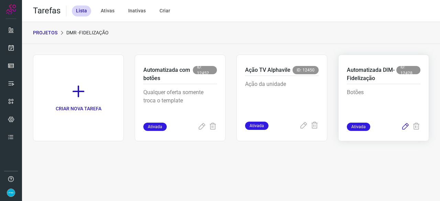
click at [402, 126] on icon at bounding box center [405, 127] width 8 height 8
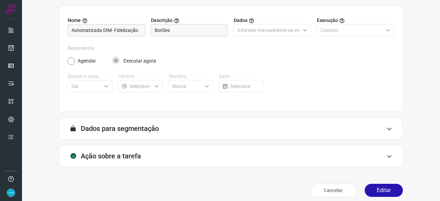
scroll to position [67, 0]
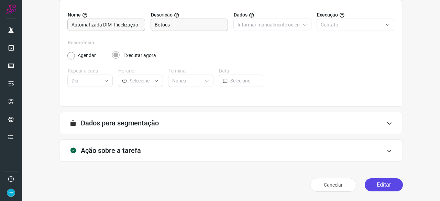
click at [390, 182] on button "Editar" at bounding box center [383, 184] width 38 height 13
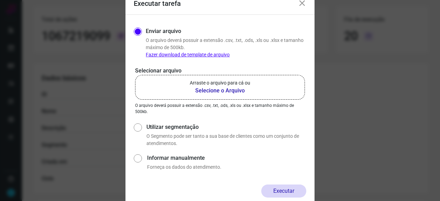
click at [213, 91] on b "Selecione o Arquivo" at bounding box center [220, 91] width 60 height 8
click at [0, 0] on input "Arraste o arquivo para cá ou Selecione o Arquivo" at bounding box center [0, 0] width 0 height 0
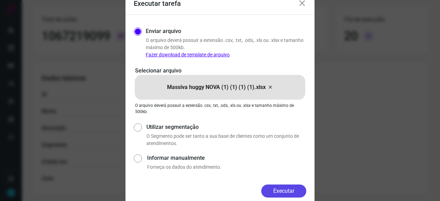
click at [290, 189] on button "Executar" at bounding box center [283, 190] width 45 height 13
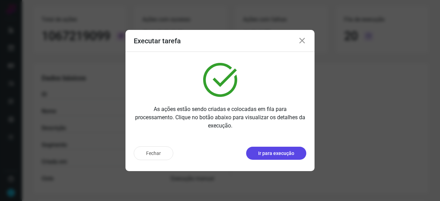
click at [279, 158] on button "Ir para execução" at bounding box center [276, 153] width 60 height 13
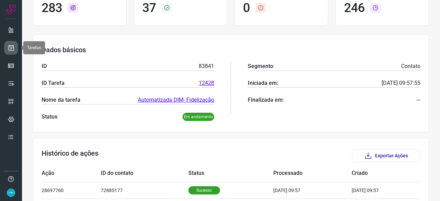
click at [11, 46] on icon at bounding box center [11, 47] width 7 height 7
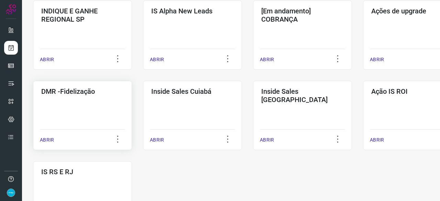
click at [44, 140] on p "ABRIR" at bounding box center [47, 139] width 14 height 7
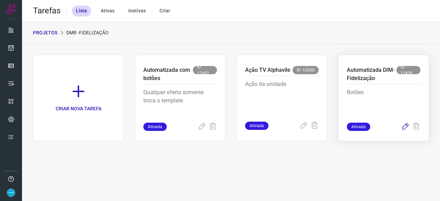
click at [404, 125] on icon at bounding box center [405, 127] width 8 height 8
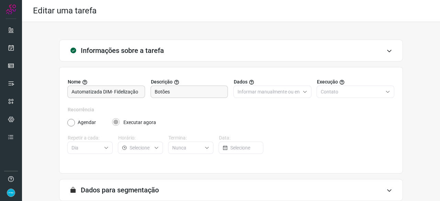
scroll to position [67, 0]
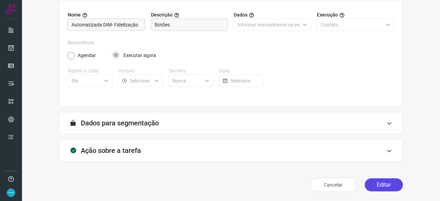
click at [373, 189] on button "Editar" at bounding box center [383, 184] width 38 height 13
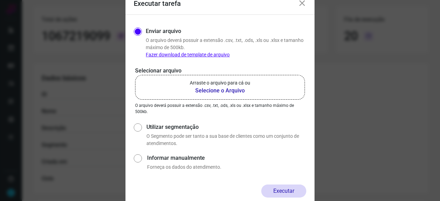
click at [213, 90] on b "Selecione o Arquivo" at bounding box center [220, 91] width 60 height 8
click at [0, 0] on input "Arraste o arquivo para cá ou Selecione o Arquivo" at bounding box center [0, 0] width 0 height 0
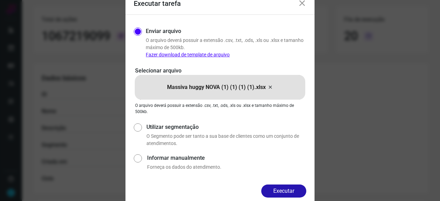
click at [288, 188] on button "Executar" at bounding box center [283, 190] width 45 height 13
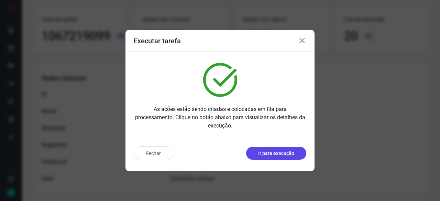
click at [272, 152] on p "Ir para execução" at bounding box center [276, 153] width 36 height 7
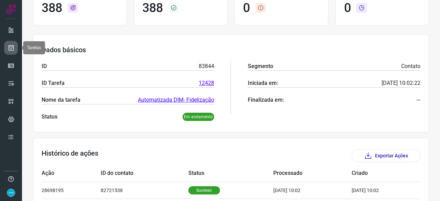
click at [12, 46] on icon at bounding box center [11, 47] width 7 height 7
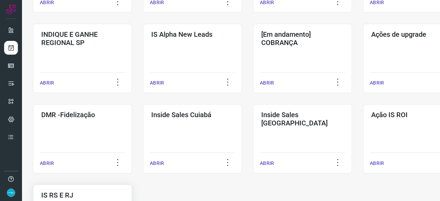
scroll to position [330, 0]
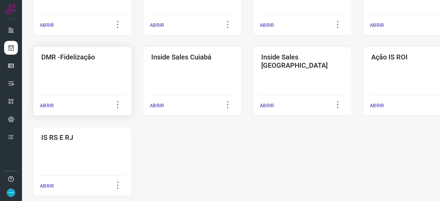
click at [47, 105] on p "ABRIR" at bounding box center [47, 105] width 14 height 7
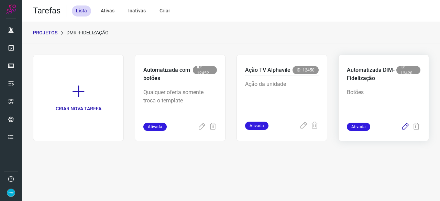
click at [405, 127] on icon at bounding box center [405, 127] width 8 height 8
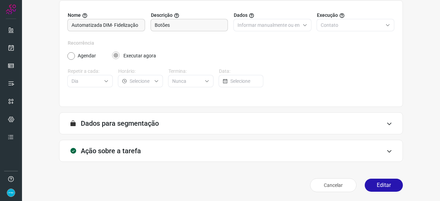
scroll to position [67, 0]
click at [371, 184] on button "Editar" at bounding box center [383, 184] width 38 height 13
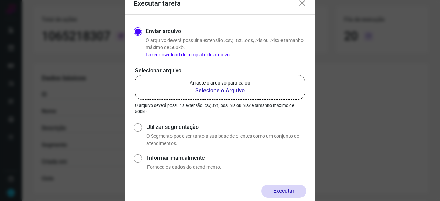
click at [207, 90] on b "Selecione o Arquivo" at bounding box center [220, 91] width 60 height 8
click at [0, 0] on input "Arraste o arquivo para cá ou Selecione o Arquivo" at bounding box center [0, 0] width 0 height 0
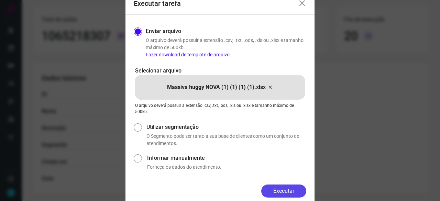
click at [294, 195] on button "Executar" at bounding box center [283, 190] width 45 height 13
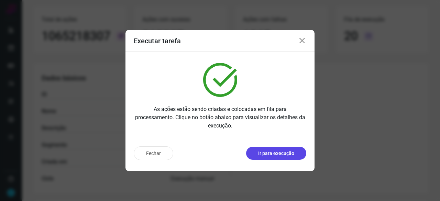
click at [287, 154] on p "Ir para execução" at bounding box center [276, 153] width 36 height 7
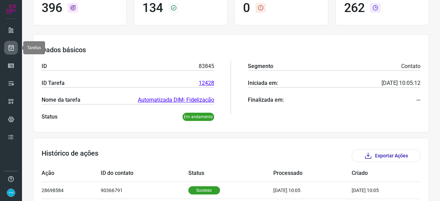
click at [10, 47] on icon at bounding box center [11, 47] width 7 height 7
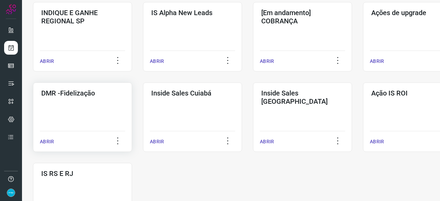
scroll to position [295, 0]
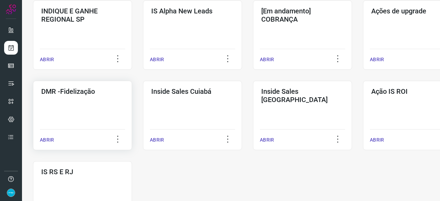
click at [49, 140] on p "ABRIR" at bounding box center [47, 139] width 14 height 7
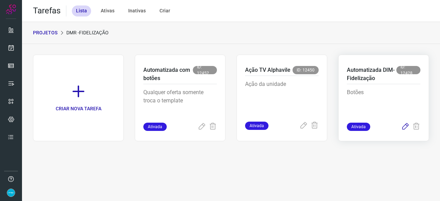
click at [407, 125] on icon at bounding box center [405, 127] width 8 height 8
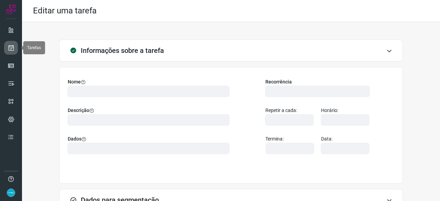
click at [13, 48] on icon at bounding box center [11, 47] width 7 height 7
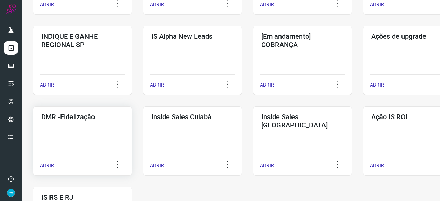
scroll to position [275, 0]
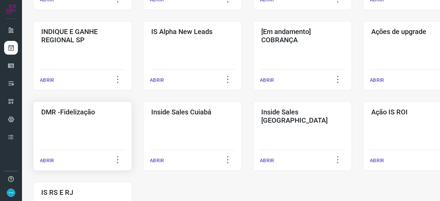
click at [49, 161] on p "ABRIR" at bounding box center [47, 160] width 14 height 7
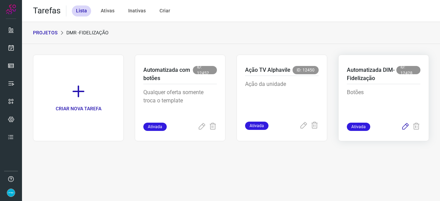
click at [406, 125] on icon at bounding box center [405, 127] width 8 height 8
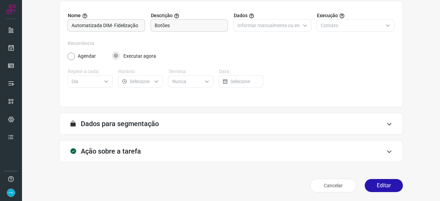
scroll to position [67, 0]
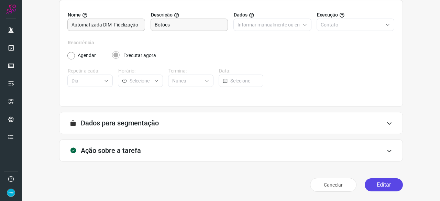
click at [379, 181] on button "Editar" at bounding box center [383, 184] width 38 height 13
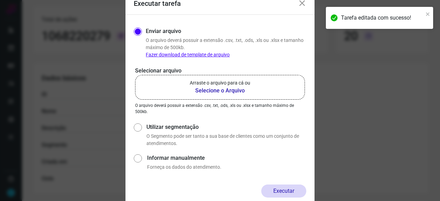
click at [225, 90] on b "Selecione o Arquivo" at bounding box center [220, 91] width 60 height 8
click at [0, 0] on input "Arraste o arquivo para cá ou Selecione o Arquivo" at bounding box center [0, 0] width 0 height 0
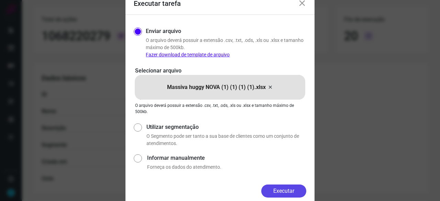
click at [293, 191] on button "Executar" at bounding box center [283, 190] width 45 height 13
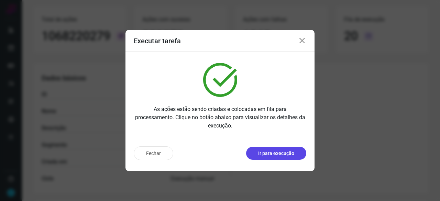
click at [281, 156] on p "Ir para execução" at bounding box center [276, 153] width 36 height 7
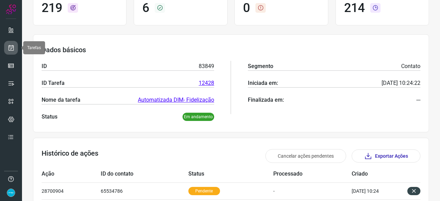
click at [12, 45] on icon at bounding box center [11, 47] width 7 height 7
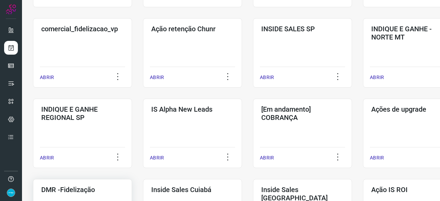
scroll to position [261, 0]
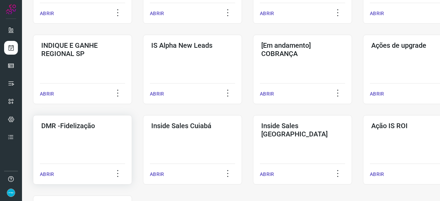
click at [47, 175] on p "ABRIR" at bounding box center [47, 174] width 14 height 7
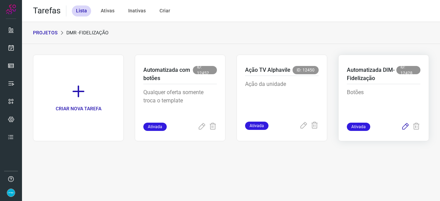
click at [407, 124] on icon at bounding box center [405, 127] width 8 height 8
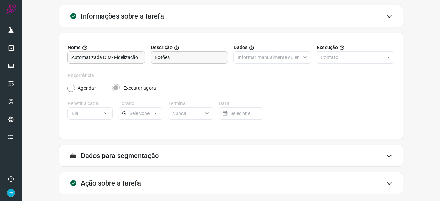
scroll to position [67, 0]
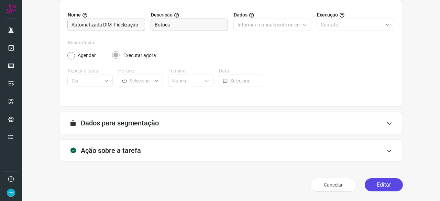
click at [376, 185] on button "Editar" at bounding box center [383, 184] width 38 height 13
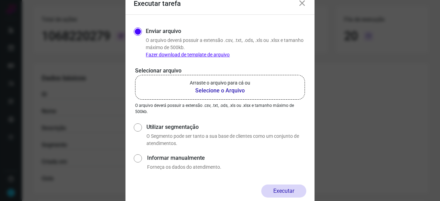
click at [210, 91] on b "Selecione o Arquivo" at bounding box center [220, 91] width 60 height 8
click at [0, 0] on input "Arraste o arquivo para cá ou Selecione o Arquivo" at bounding box center [0, 0] width 0 height 0
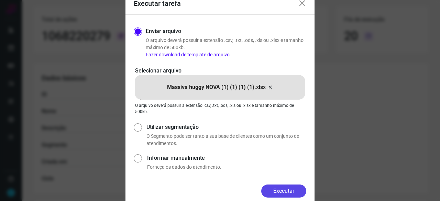
click at [293, 189] on button "Executar" at bounding box center [283, 190] width 45 height 13
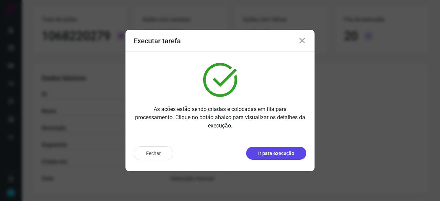
click at [291, 157] on p "Ir para execução" at bounding box center [276, 153] width 36 height 7
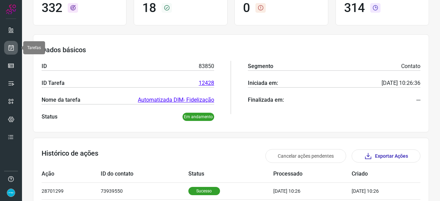
click at [13, 46] on icon at bounding box center [11, 47] width 7 height 7
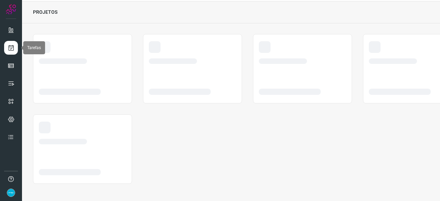
scroll to position [21, 0]
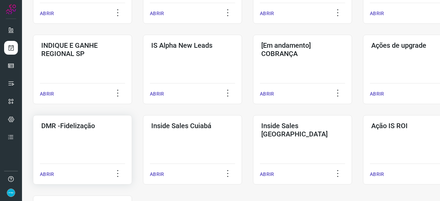
click at [47, 174] on p "ABRIR" at bounding box center [47, 174] width 14 height 7
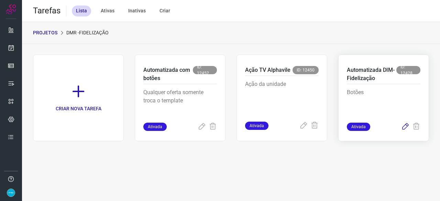
click at [404, 127] on icon at bounding box center [405, 127] width 8 height 8
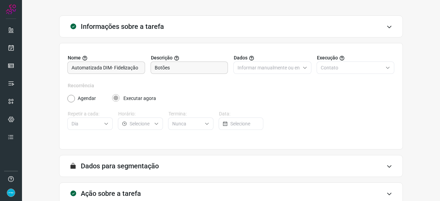
scroll to position [67, 0]
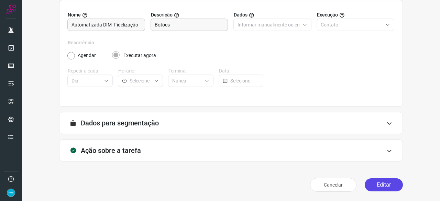
click at [382, 187] on button "Editar" at bounding box center [383, 184] width 38 height 13
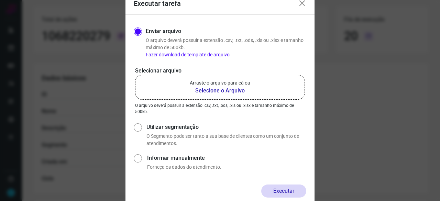
click at [227, 90] on b "Selecione o Arquivo" at bounding box center [220, 91] width 60 height 8
click at [0, 0] on input "Arraste o arquivo para cá ou Selecione o Arquivo" at bounding box center [0, 0] width 0 height 0
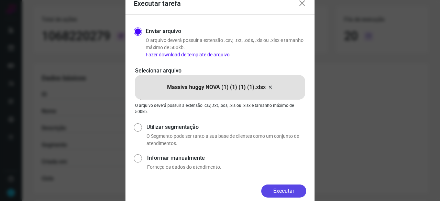
click at [301, 192] on button "Executar" at bounding box center [283, 190] width 45 height 13
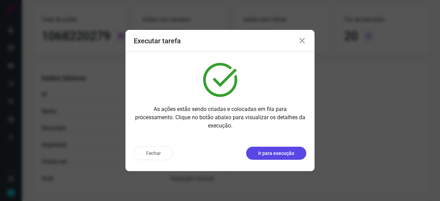
click at [286, 155] on p "Ir para execução" at bounding box center [276, 153] width 36 height 7
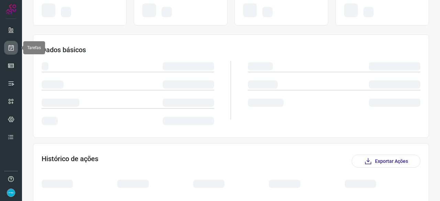
click at [7, 49] on link at bounding box center [11, 48] width 14 height 14
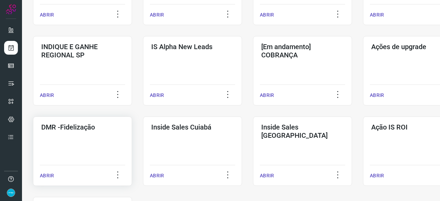
scroll to position [295, 0]
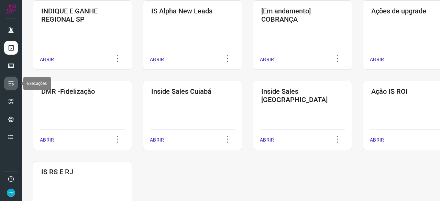
click at [11, 82] on icon at bounding box center [11, 83] width 7 height 7
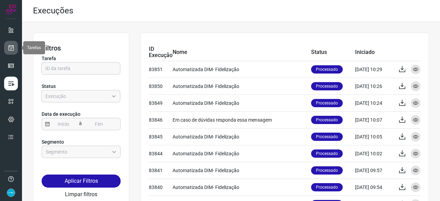
click at [11, 48] on icon at bounding box center [11, 47] width 7 height 7
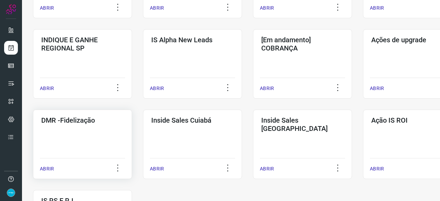
scroll to position [275, 0]
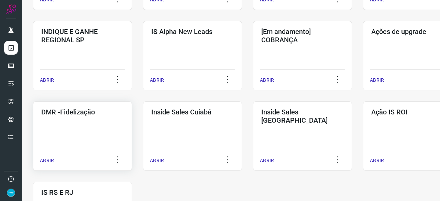
click at [48, 160] on p "ABRIR" at bounding box center [47, 160] width 14 height 7
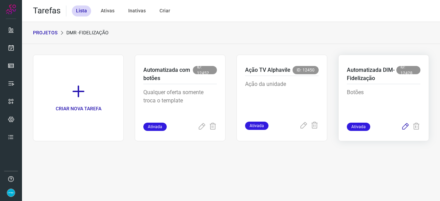
click at [405, 127] on icon at bounding box center [405, 127] width 8 height 8
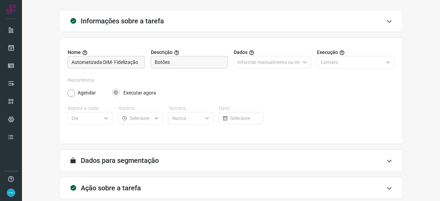
scroll to position [67, 0]
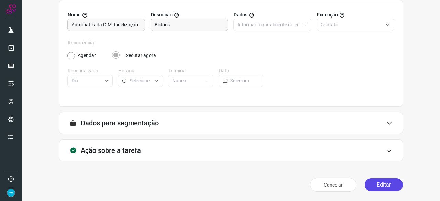
drag, startPoint x: 385, startPoint y: 182, endPoint x: 381, endPoint y: 182, distance: 4.5
click at [385, 182] on button "Editar" at bounding box center [383, 184] width 38 height 13
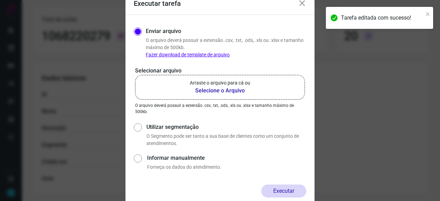
click at [215, 89] on b "Selecione o Arquivo" at bounding box center [220, 91] width 60 height 8
click at [0, 0] on input "Arraste o arquivo para cá ou Selecione o Arquivo" at bounding box center [0, 0] width 0 height 0
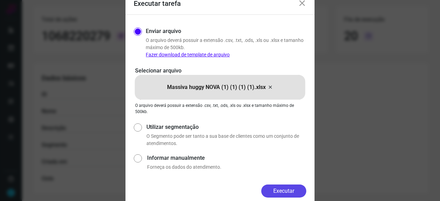
click at [290, 193] on button "Executar" at bounding box center [283, 190] width 45 height 13
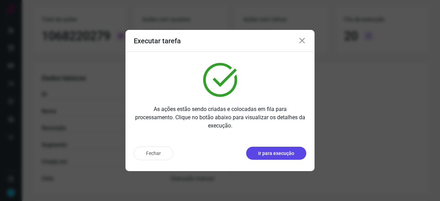
click at [274, 153] on p "Ir para execução" at bounding box center [276, 153] width 36 height 7
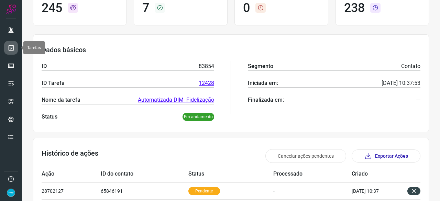
click at [9, 47] on icon at bounding box center [11, 47] width 7 height 7
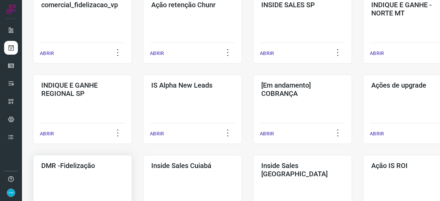
scroll to position [261, 0]
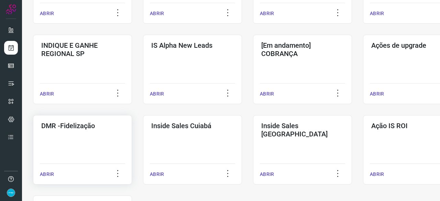
click at [49, 173] on p "ABRIR" at bounding box center [47, 174] width 14 height 7
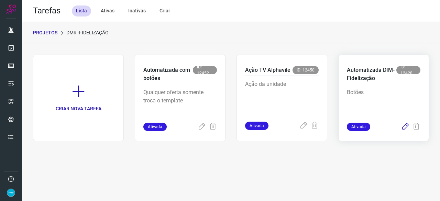
click at [406, 125] on icon at bounding box center [405, 127] width 8 height 8
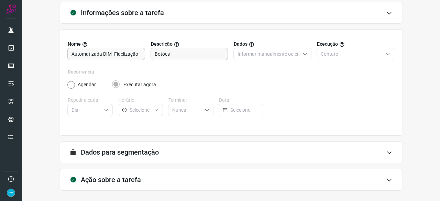
scroll to position [67, 0]
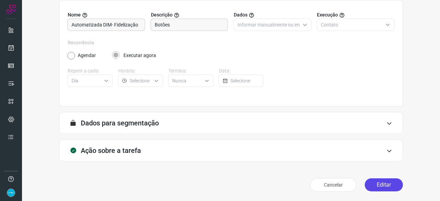
click at [368, 183] on button "Editar" at bounding box center [383, 184] width 38 height 13
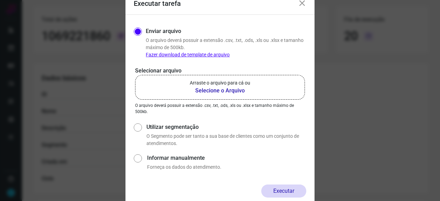
click at [211, 90] on b "Selecione o Arquivo" at bounding box center [220, 91] width 60 height 8
click at [0, 0] on input "Arraste o arquivo para cá ou Selecione o Arquivo" at bounding box center [0, 0] width 0 height 0
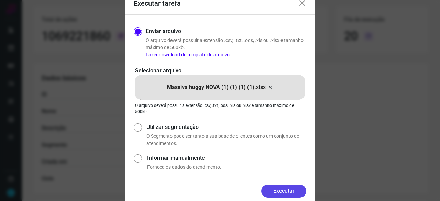
click at [289, 191] on button "Executar" at bounding box center [283, 190] width 45 height 13
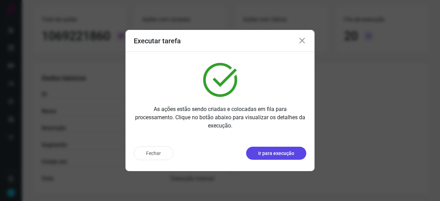
click at [273, 154] on p "Ir para execução" at bounding box center [276, 153] width 36 height 7
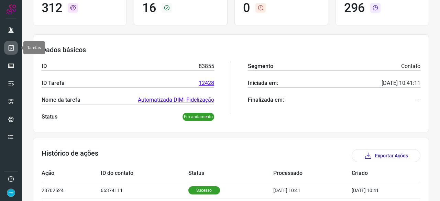
click at [12, 48] on icon at bounding box center [11, 47] width 7 height 7
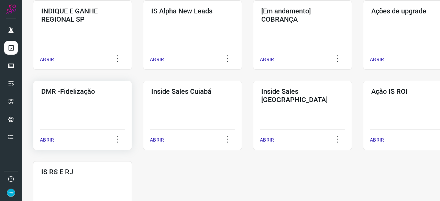
scroll to position [330, 0]
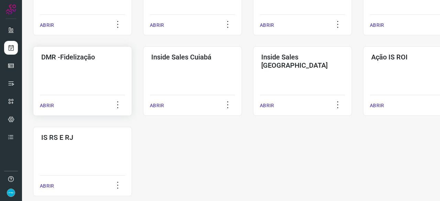
click at [49, 103] on p "ABRIR" at bounding box center [47, 105] width 14 height 7
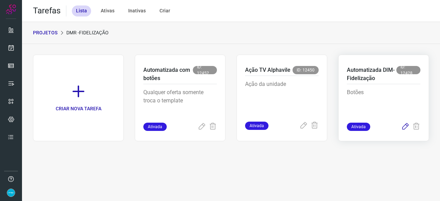
click at [407, 126] on icon at bounding box center [405, 127] width 8 height 8
